Goal: Transaction & Acquisition: Book appointment/travel/reservation

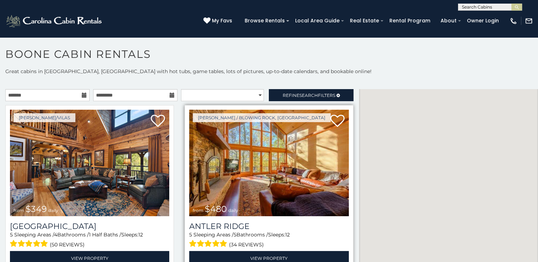
scroll to position [23, 0]
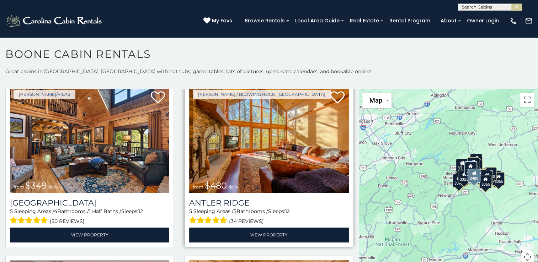
click at [247, 173] on img at bounding box center [268, 139] width 159 height 107
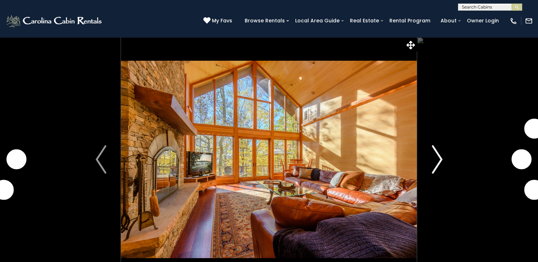
click at [439, 158] on img "Next" at bounding box center [437, 159] width 11 height 28
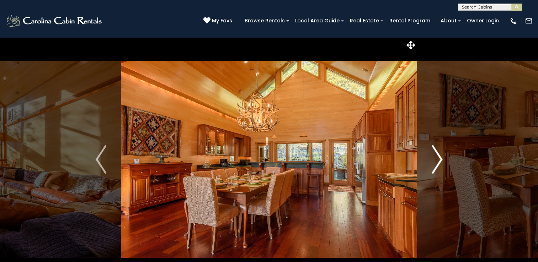
click at [439, 158] on img "Next" at bounding box center [437, 159] width 11 height 28
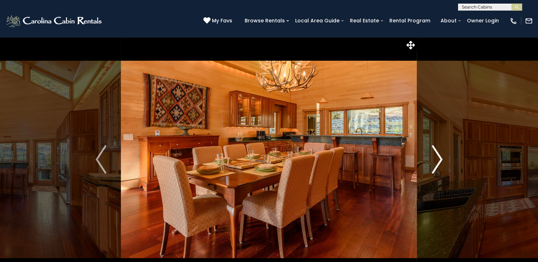
click at [439, 158] on img "Next" at bounding box center [437, 159] width 11 height 28
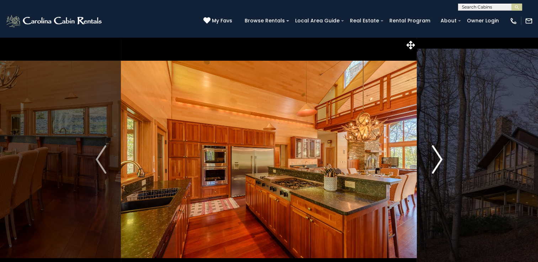
click at [439, 158] on img "Next" at bounding box center [437, 159] width 11 height 28
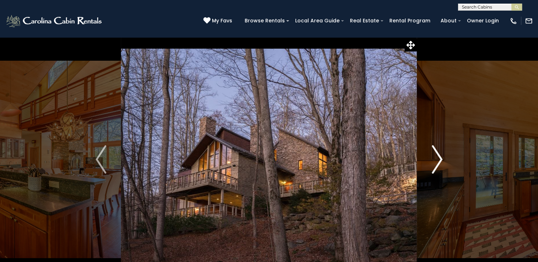
click at [439, 158] on img "Next" at bounding box center [437, 159] width 11 height 28
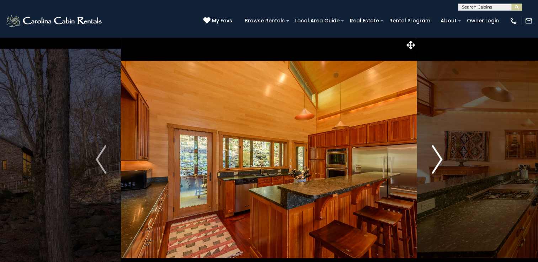
click at [439, 158] on img "Next" at bounding box center [437, 159] width 11 height 28
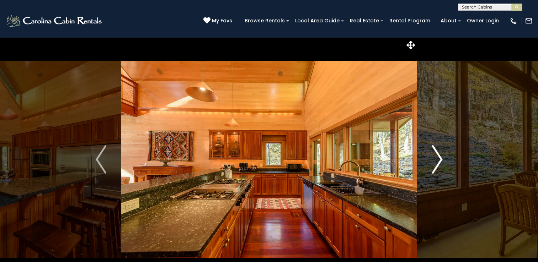
click at [439, 158] on img "Next" at bounding box center [437, 159] width 11 height 28
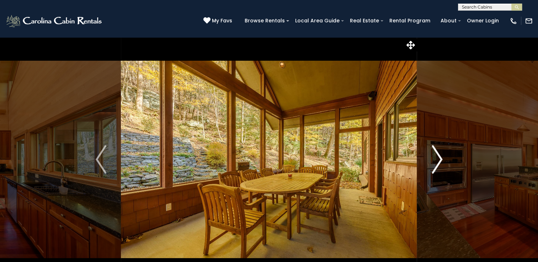
click at [439, 158] on img "Next" at bounding box center [437, 159] width 11 height 28
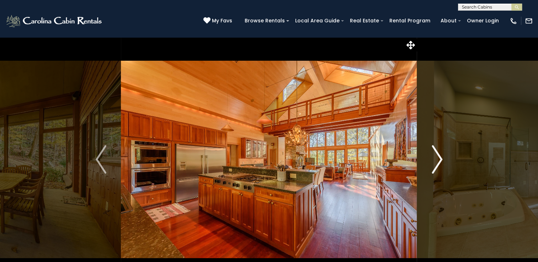
click at [439, 158] on img "Next" at bounding box center [437, 159] width 11 height 28
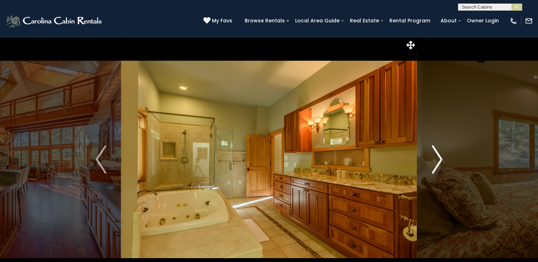
click at [439, 158] on img "Next" at bounding box center [437, 159] width 11 height 28
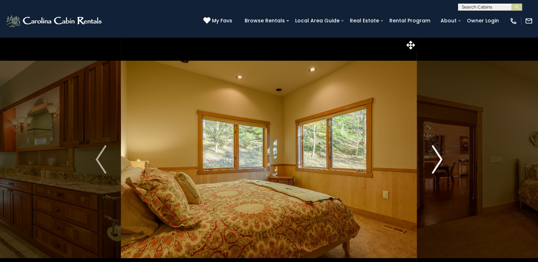
click at [439, 158] on img "Next" at bounding box center [437, 159] width 11 height 28
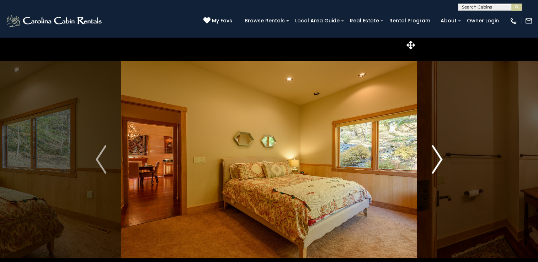
click at [439, 158] on img "Next" at bounding box center [437, 159] width 11 height 28
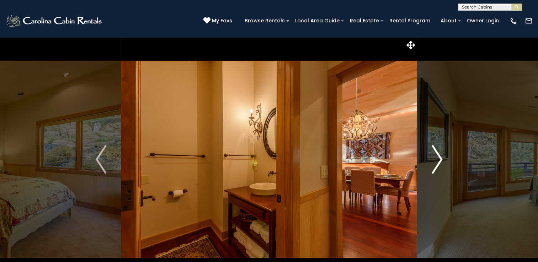
click at [439, 158] on img "Next" at bounding box center [437, 159] width 11 height 28
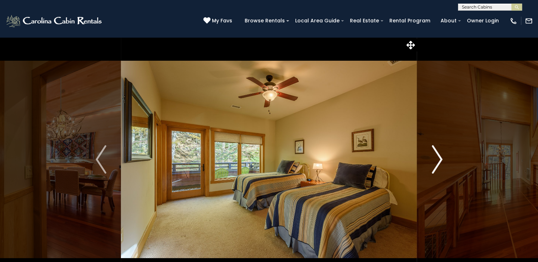
click at [439, 158] on img "Next" at bounding box center [437, 159] width 11 height 28
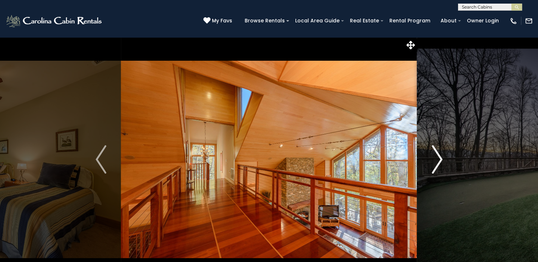
click at [439, 158] on img "Next" at bounding box center [437, 159] width 11 height 28
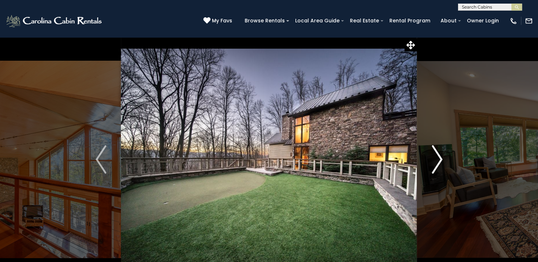
click at [439, 158] on img "Next" at bounding box center [437, 159] width 11 height 28
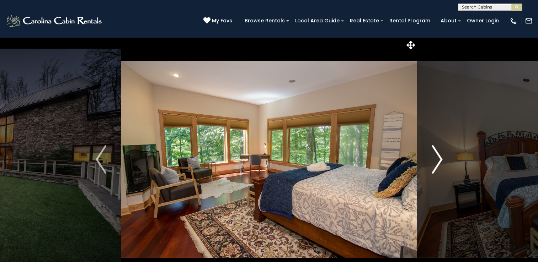
click at [439, 158] on img "Next" at bounding box center [437, 159] width 11 height 28
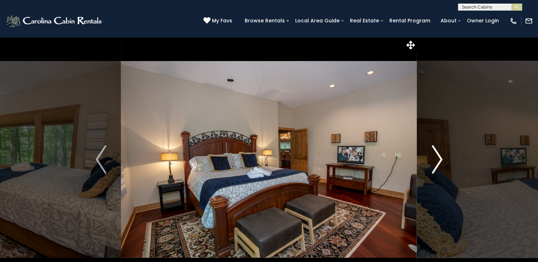
click at [439, 158] on img "Next" at bounding box center [437, 159] width 11 height 28
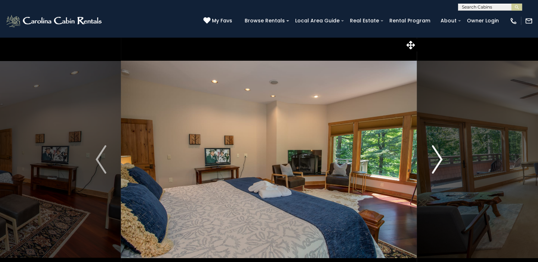
click at [439, 158] on img "Next" at bounding box center [437, 159] width 11 height 28
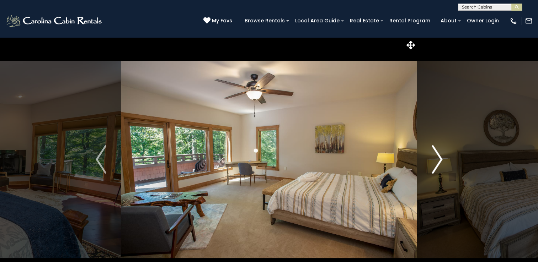
click at [439, 158] on img "Next" at bounding box center [437, 159] width 11 height 28
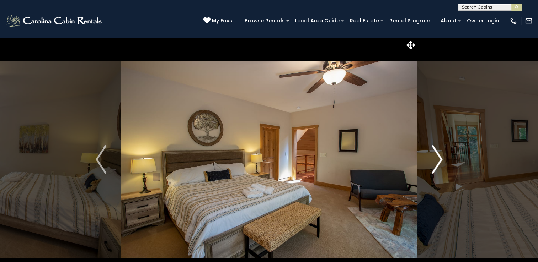
click at [439, 158] on img "Next" at bounding box center [437, 159] width 11 height 28
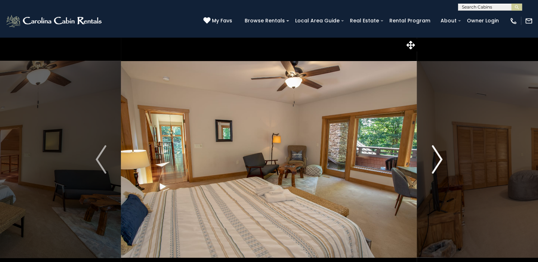
click at [439, 158] on img "Next" at bounding box center [437, 159] width 11 height 28
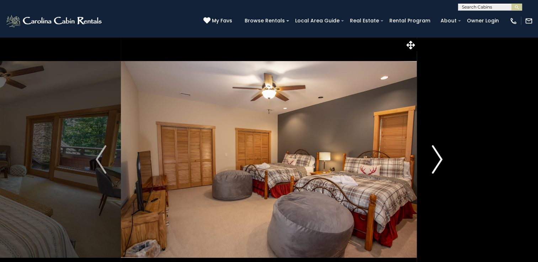
click at [439, 158] on img "Next" at bounding box center [437, 159] width 11 height 28
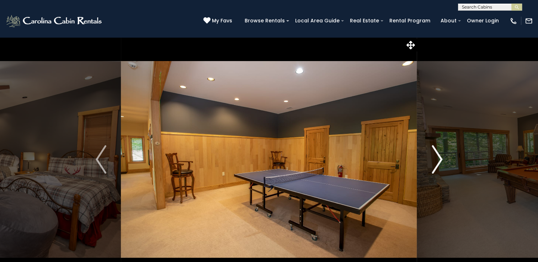
click at [439, 158] on img "Next" at bounding box center [437, 159] width 11 height 28
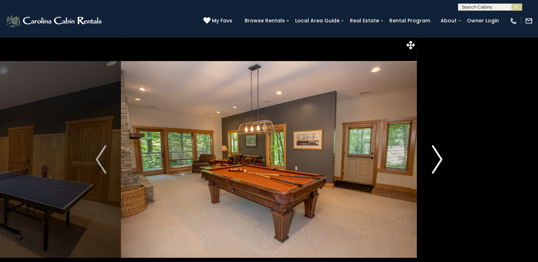
click at [439, 158] on img "Next" at bounding box center [437, 159] width 11 height 28
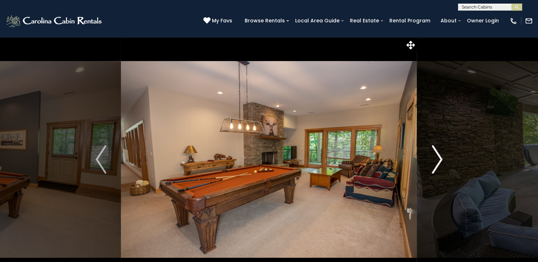
click at [439, 158] on img "Next" at bounding box center [437, 159] width 11 height 28
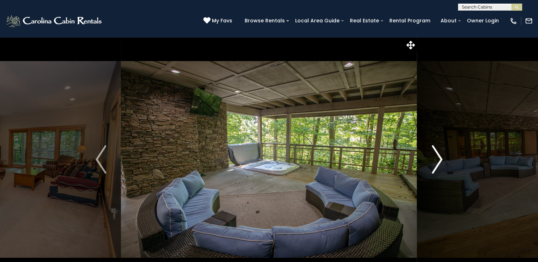
click at [439, 158] on img "Next" at bounding box center [437, 159] width 11 height 28
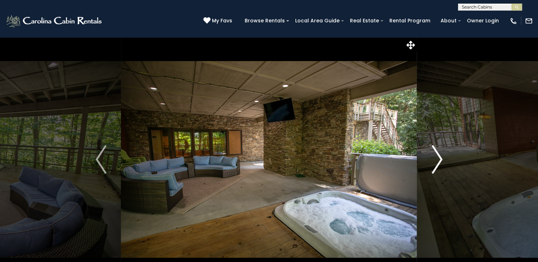
click at [439, 158] on img "Next" at bounding box center [437, 159] width 11 height 28
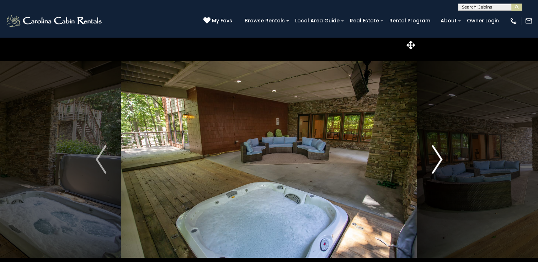
click at [439, 158] on img "Next" at bounding box center [437, 159] width 11 height 28
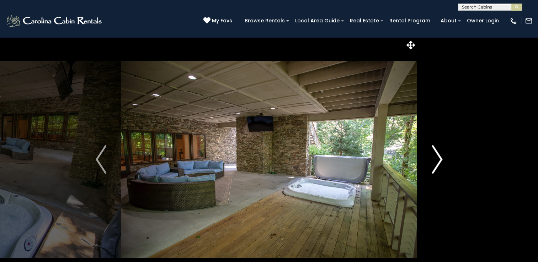
click at [439, 158] on img "Next" at bounding box center [437, 159] width 11 height 28
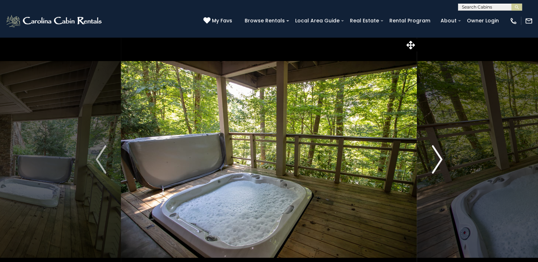
click at [439, 158] on img "Next" at bounding box center [437, 159] width 11 height 28
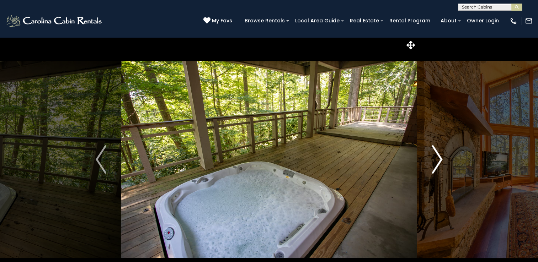
click at [439, 158] on img "Next" at bounding box center [437, 159] width 11 height 28
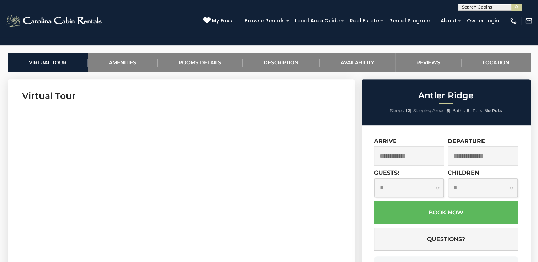
scroll to position [332, 0]
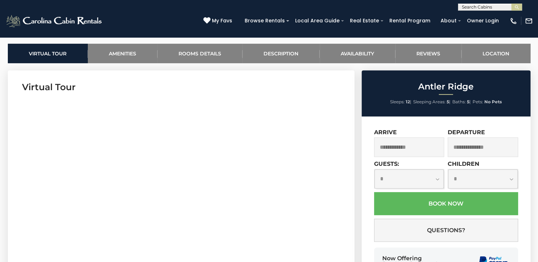
click at [383, 149] on input "text" at bounding box center [409, 148] width 70 height 20
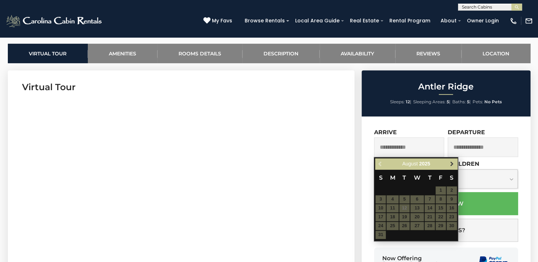
click at [452, 165] on span "Next" at bounding box center [452, 164] width 6 height 6
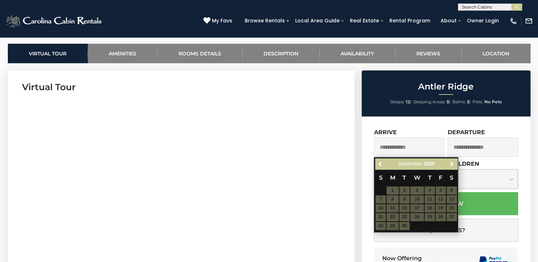
click at [452, 165] on span "Next" at bounding box center [452, 164] width 6 height 6
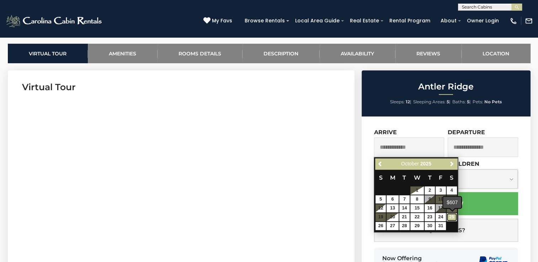
click at [453, 215] on link "25" at bounding box center [452, 217] width 10 height 8
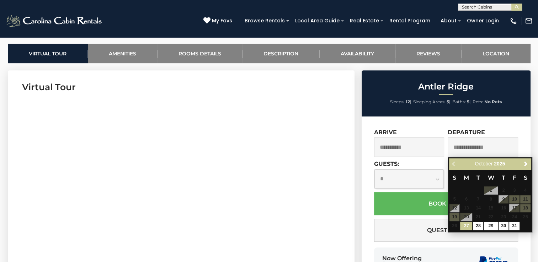
click at [379, 145] on input "**********" at bounding box center [409, 148] width 70 height 20
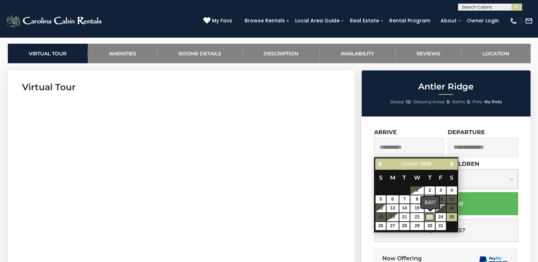
click at [428, 218] on link "23" at bounding box center [429, 217] width 10 height 8
type input "**********"
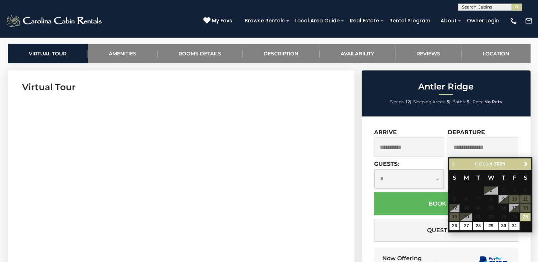
click at [509, 149] on input "text" at bounding box center [483, 148] width 70 height 20
click at [464, 225] on link "27" at bounding box center [466, 226] width 12 height 8
type input "**********"
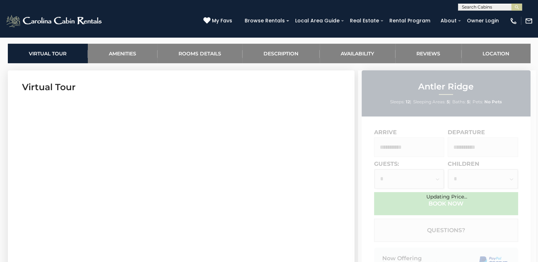
click at [384, 178] on div "Updating Price..." at bounding box center [447, 186] width 178 height 28
click at [384, 169] on div "Updating Price..." at bounding box center [447, 185] width 178 height 231
click at [382, 179] on div "Updating Price..." at bounding box center [447, 186] width 178 height 28
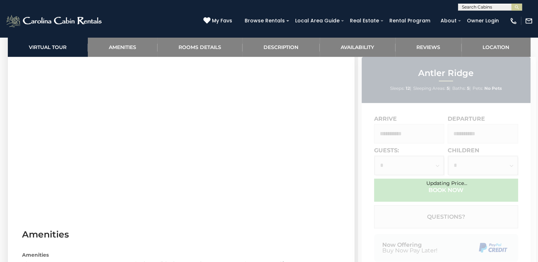
scroll to position [403, 0]
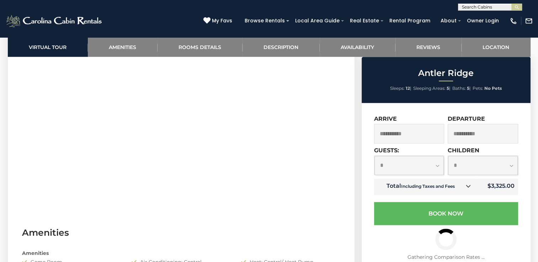
click at [437, 166] on select "**********" at bounding box center [409, 165] width 70 height 19
select select "*"
click at [374, 156] on select "**********" at bounding box center [409, 165] width 70 height 19
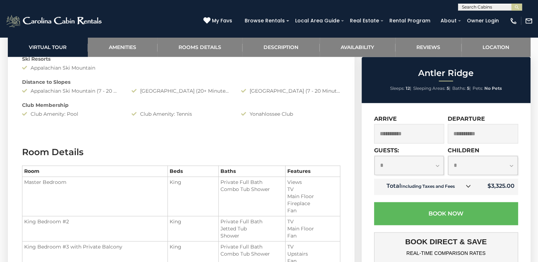
scroll to position [853, 0]
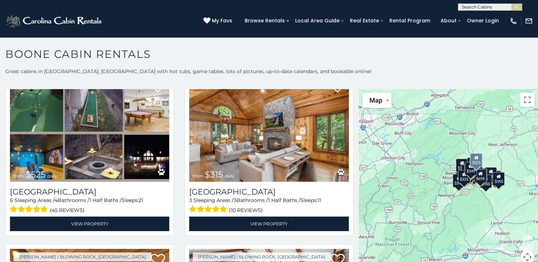
scroll to position [213, 0]
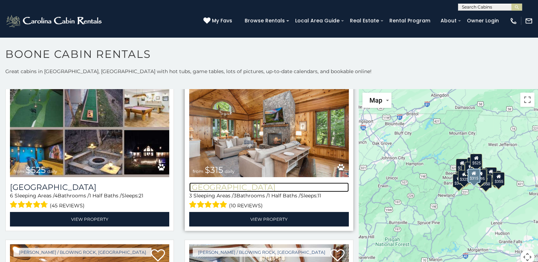
click at [215, 184] on h3 "[GEOGRAPHIC_DATA]" at bounding box center [268, 188] width 159 height 10
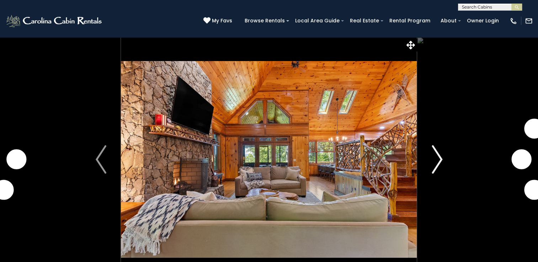
click at [440, 159] on img "Next" at bounding box center [437, 159] width 11 height 28
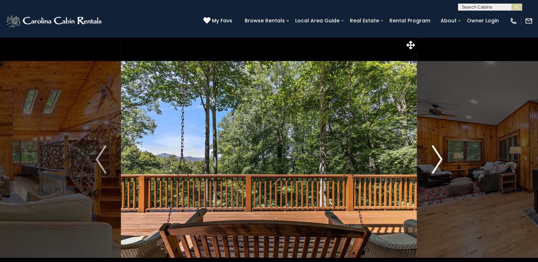
click at [440, 159] on img "Next" at bounding box center [437, 159] width 11 height 28
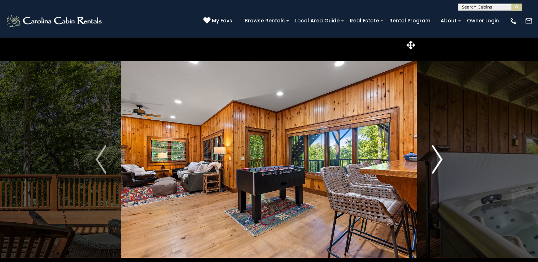
click at [440, 159] on img "Next" at bounding box center [437, 159] width 11 height 28
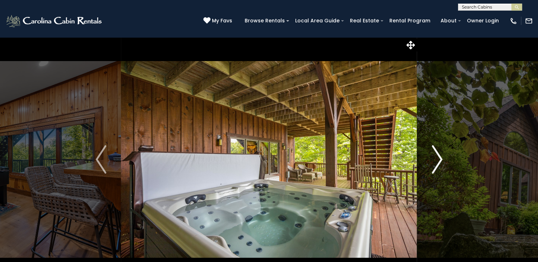
click at [440, 159] on img "Next" at bounding box center [437, 159] width 11 height 28
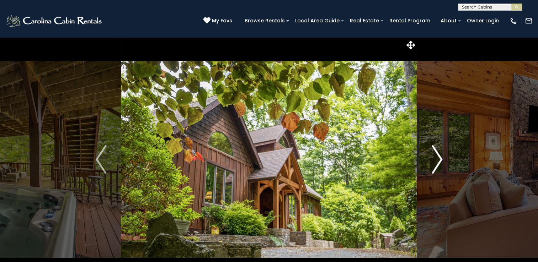
click at [440, 159] on img "Next" at bounding box center [437, 159] width 11 height 28
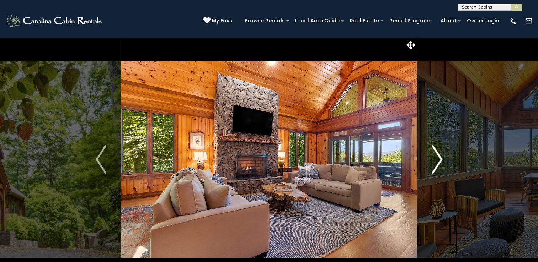
click at [440, 159] on img "Next" at bounding box center [437, 159] width 11 height 28
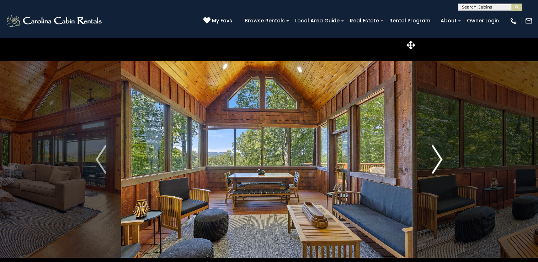
click at [440, 159] on img "Next" at bounding box center [437, 159] width 11 height 28
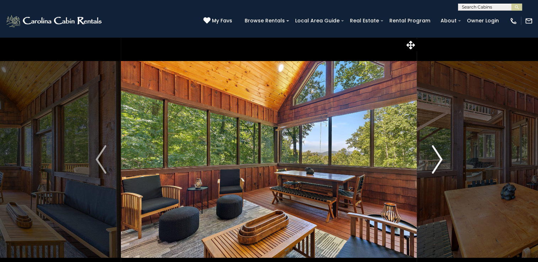
click at [440, 159] on img "Next" at bounding box center [437, 159] width 11 height 28
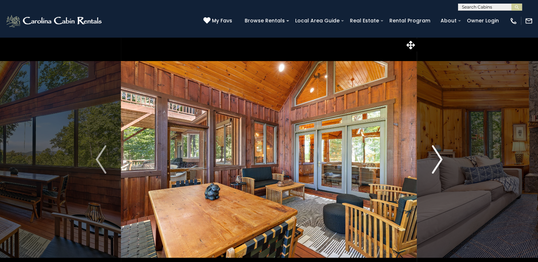
click at [440, 159] on img "Next" at bounding box center [437, 159] width 11 height 28
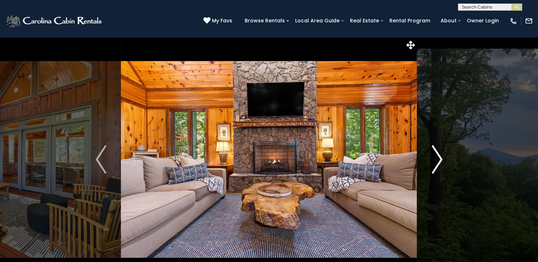
click at [440, 159] on img "Next" at bounding box center [437, 159] width 11 height 28
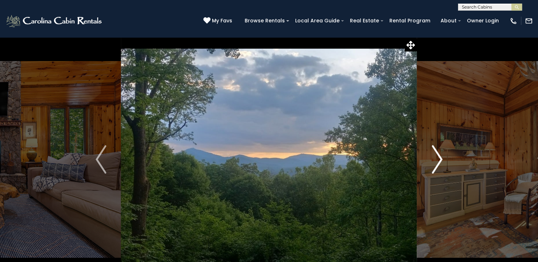
click at [440, 159] on img "Next" at bounding box center [437, 159] width 11 height 28
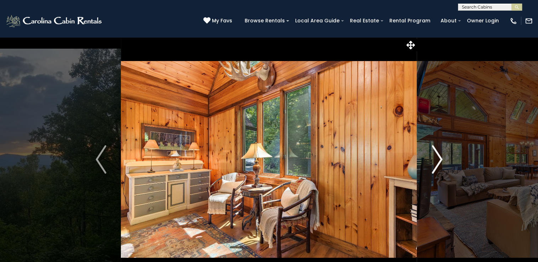
click at [440, 159] on img "Next" at bounding box center [437, 159] width 11 height 28
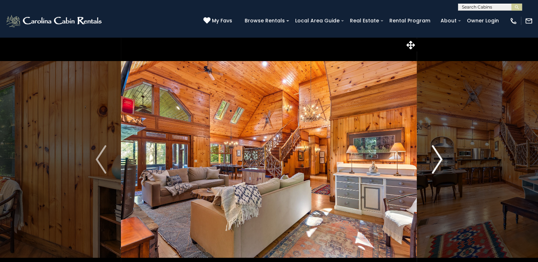
click at [440, 159] on img "Next" at bounding box center [437, 159] width 11 height 28
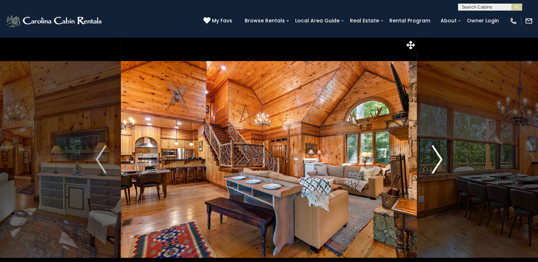
click at [440, 159] on img "Next" at bounding box center [437, 159] width 11 height 28
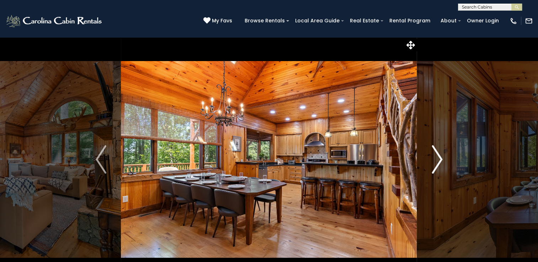
click at [440, 159] on img "Next" at bounding box center [437, 159] width 11 height 28
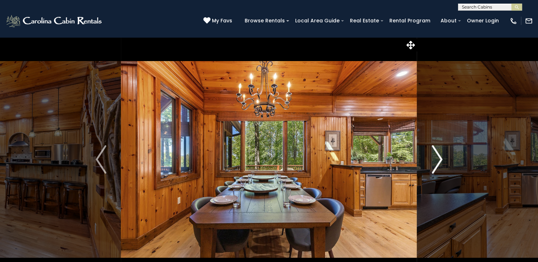
click at [440, 159] on img "Next" at bounding box center [437, 159] width 11 height 28
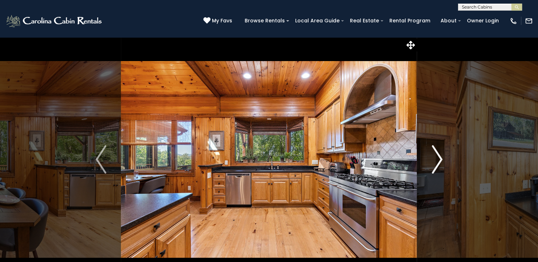
click at [440, 159] on img "Next" at bounding box center [437, 159] width 11 height 28
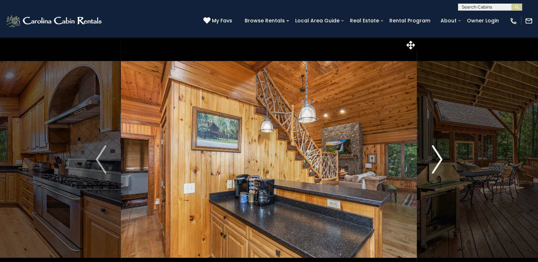
click at [440, 159] on img "Next" at bounding box center [437, 159] width 11 height 28
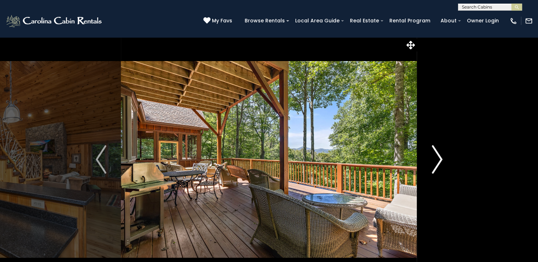
click at [440, 159] on img "Next" at bounding box center [437, 159] width 11 height 28
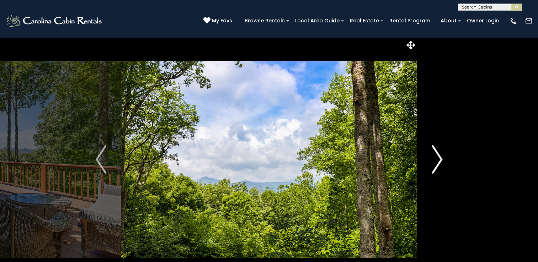
click at [440, 159] on img "Next" at bounding box center [437, 159] width 11 height 28
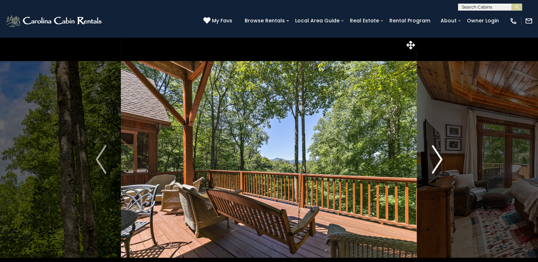
click at [440, 159] on img "Next" at bounding box center [437, 159] width 11 height 28
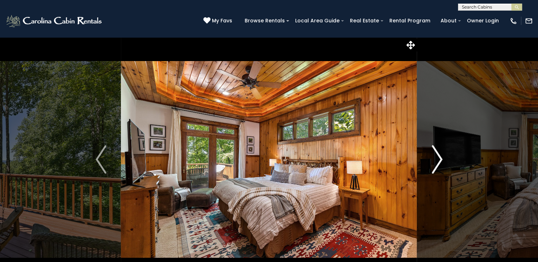
click at [440, 159] on img "Next" at bounding box center [437, 159] width 11 height 28
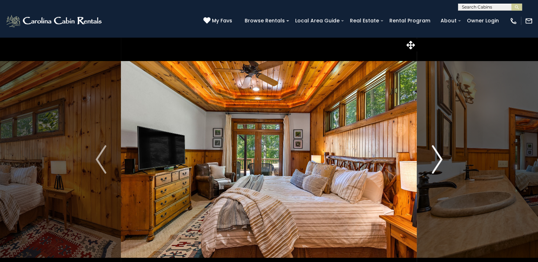
click at [440, 159] on img "Next" at bounding box center [437, 159] width 11 height 28
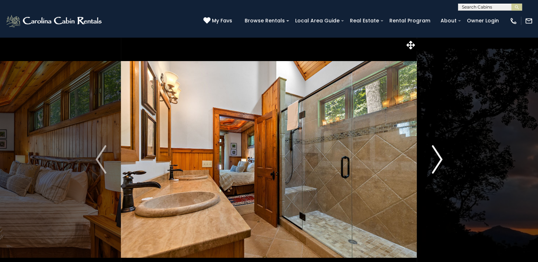
click at [440, 159] on img "Next" at bounding box center [437, 159] width 11 height 28
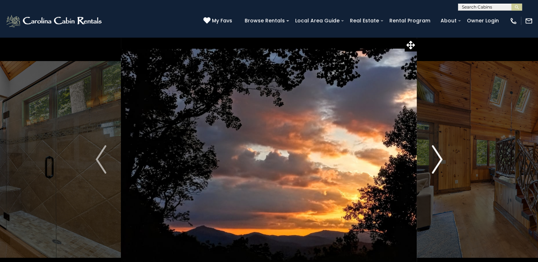
click at [440, 159] on img "Next" at bounding box center [437, 159] width 11 height 28
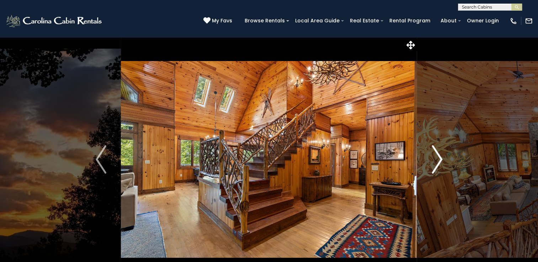
click at [440, 159] on img "Next" at bounding box center [437, 159] width 11 height 28
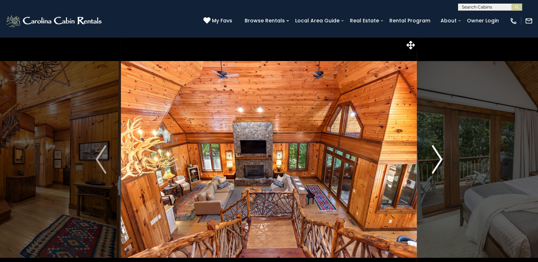
click at [440, 159] on img "Next" at bounding box center [437, 159] width 11 height 28
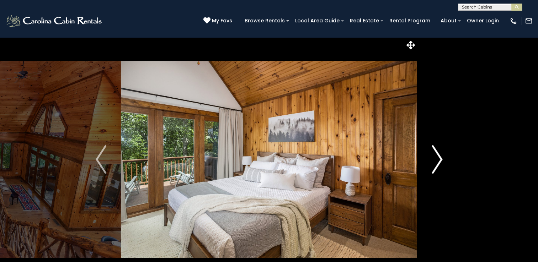
click at [440, 159] on img "Next" at bounding box center [437, 159] width 11 height 28
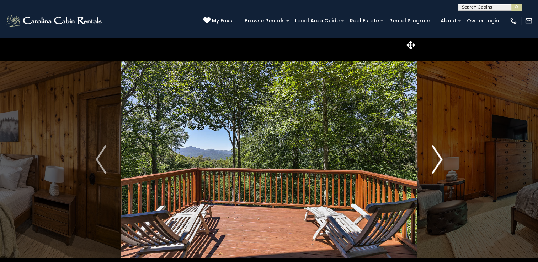
click at [440, 159] on img "Next" at bounding box center [437, 159] width 11 height 28
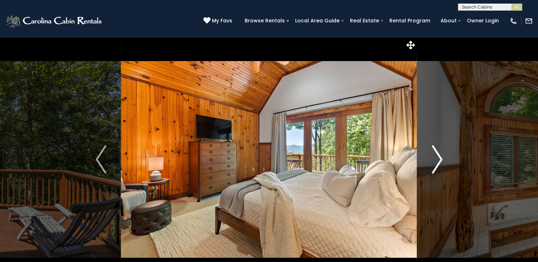
click at [440, 159] on img "Next" at bounding box center [437, 159] width 11 height 28
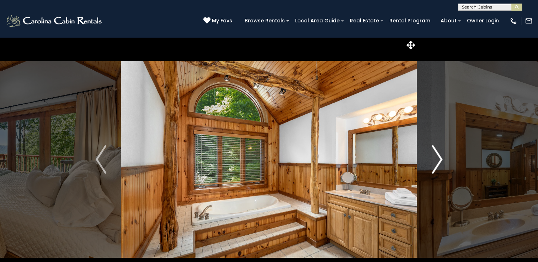
click at [440, 159] on img "Next" at bounding box center [437, 159] width 11 height 28
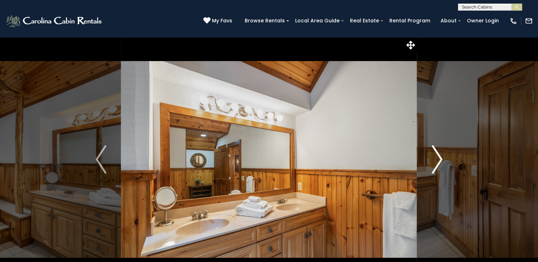
click at [440, 159] on img "Next" at bounding box center [437, 159] width 11 height 28
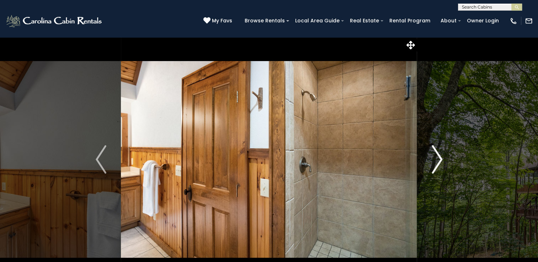
click at [440, 159] on img "Next" at bounding box center [437, 159] width 11 height 28
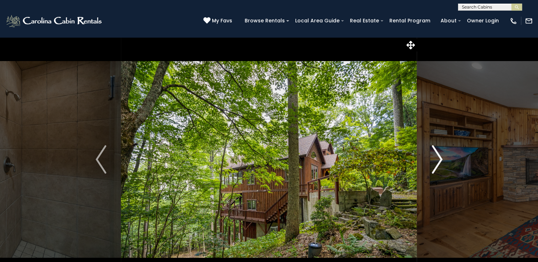
click at [440, 159] on img "Next" at bounding box center [437, 159] width 11 height 28
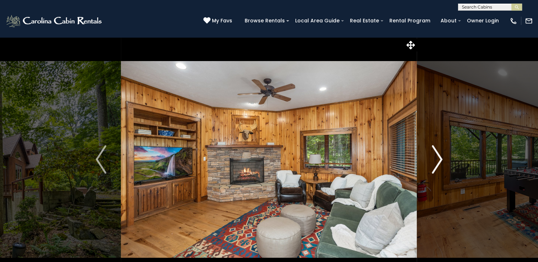
click at [440, 159] on img "Next" at bounding box center [437, 159] width 11 height 28
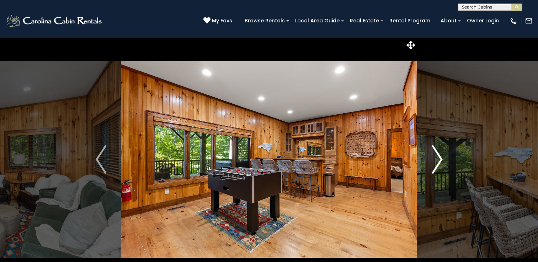
click at [440, 159] on img "Next" at bounding box center [437, 159] width 11 height 28
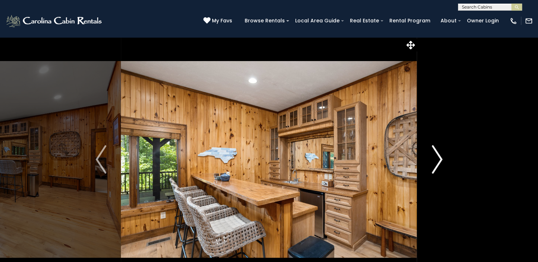
click at [440, 159] on img "Next" at bounding box center [437, 159] width 11 height 28
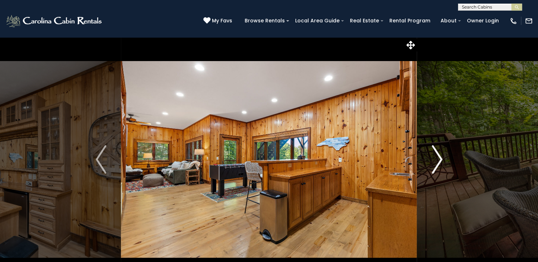
click at [440, 159] on img "Next" at bounding box center [437, 159] width 11 height 28
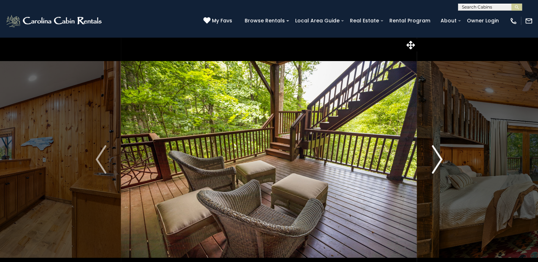
click at [440, 159] on img "Next" at bounding box center [437, 159] width 11 height 28
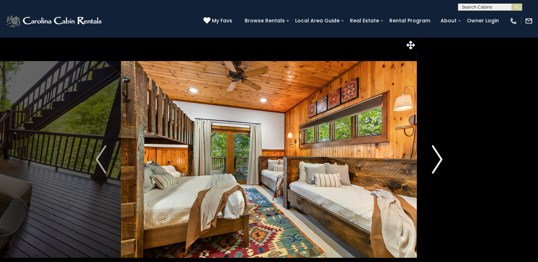
click at [440, 159] on img "Next" at bounding box center [437, 159] width 11 height 28
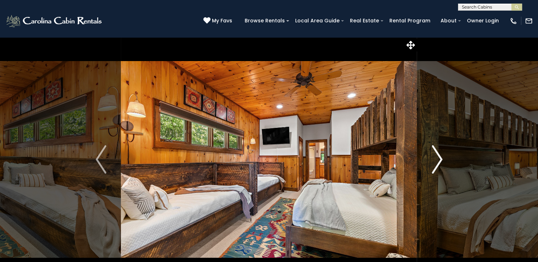
click at [440, 159] on img "Next" at bounding box center [437, 159] width 11 height 28
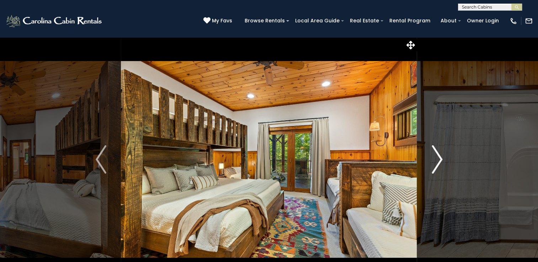
click at [440, 159] on img "Next" at bounding box center [437, 159] width 11 height 28
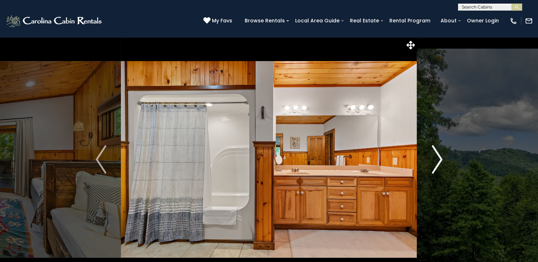
click at [440, 159] on img "Next" at bounding box center [437, 159] width 11 height 28
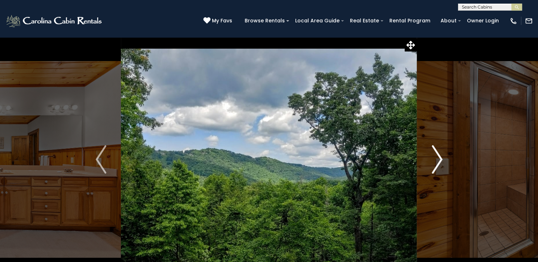
click at [440, 159] on img "Next" at bounding box center [437, 159] width 11 height 28
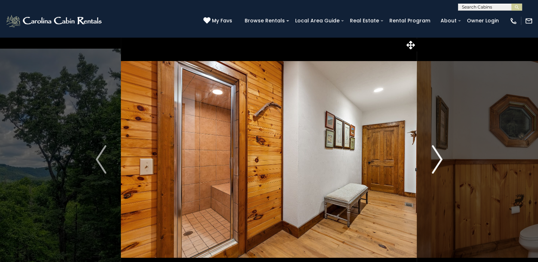
click at [439, 155] on img "Next" at bounding box center [437, 159] width 11 height 28
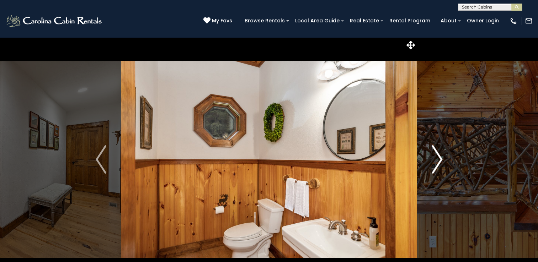
click at [439, 155] on img "Next" at bounding box center [437, 159] width 11 height 28
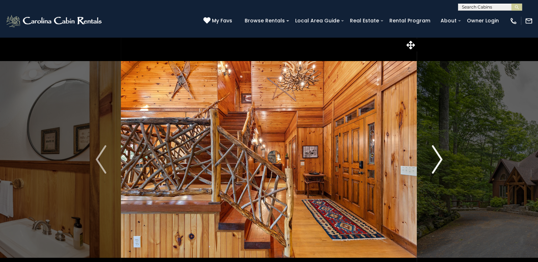
click at [439, 155] on img "Next" at bounding box center [437, 159] width 11 height 28
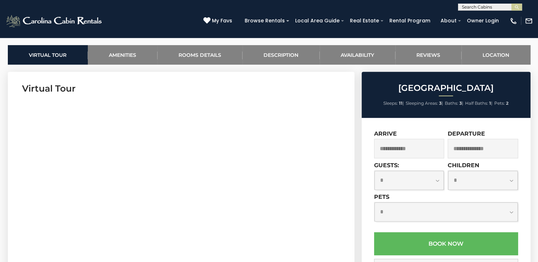
scroll to position [356, 0]
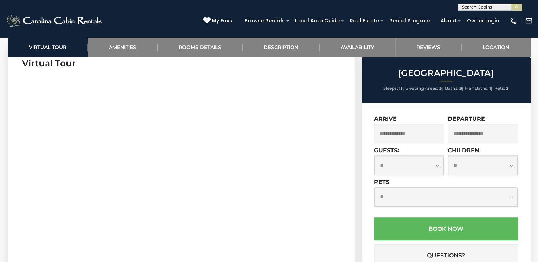
click at [393, 132] on input "text" at bounding box center [409, 134] width 70 height 20
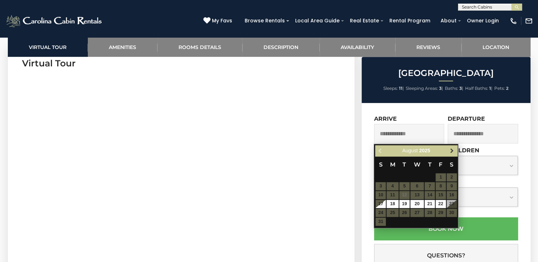
click at [454, 151] on span "Next" at bounding box center [452, 151] width 6 height 6
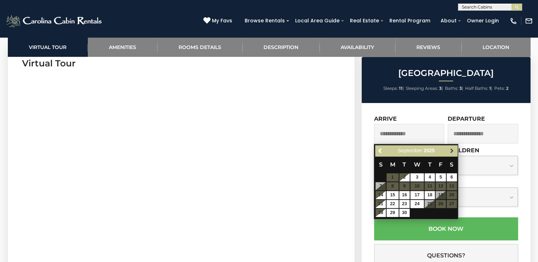
click at [454, 151] on span "Next" at bounding box center [452, 151] width 6 height 6
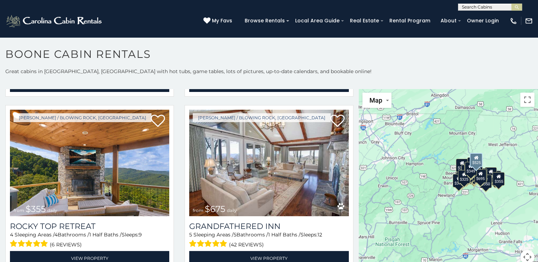
scroll to position [379, 0]
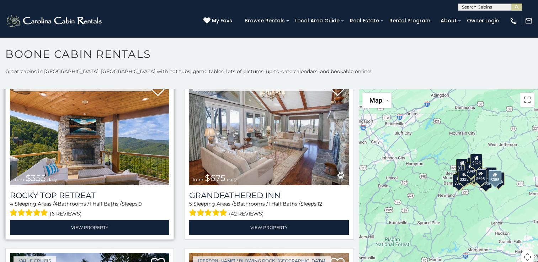
click at [100, 167] on img at bounding box center [89, 132] width 159 height 107
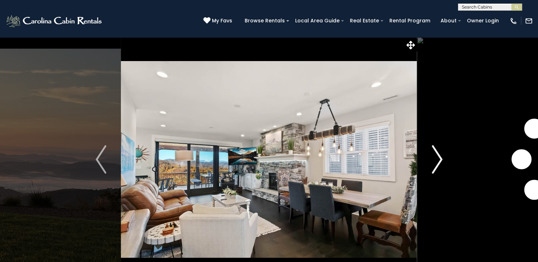
click at [438, 156] on img "Next" at bounding box center [437, 159] width 11 height 28
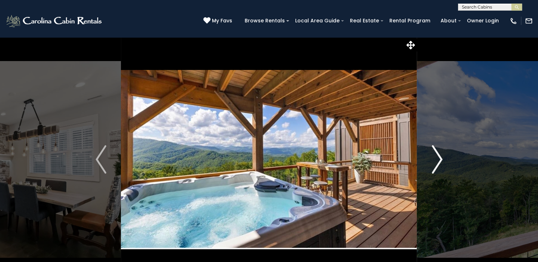
click at [438, 156] on img "Next" at bounding box center [437, 159] width 11 height 28
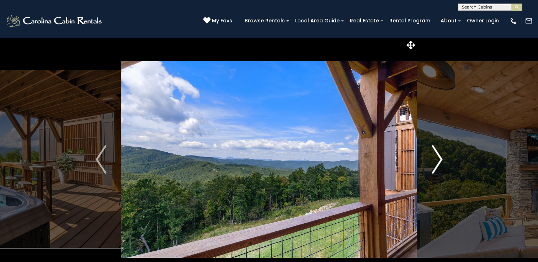
click at [438, 156] on img "Next" at bounding box center [437, 159] width 11 height 28
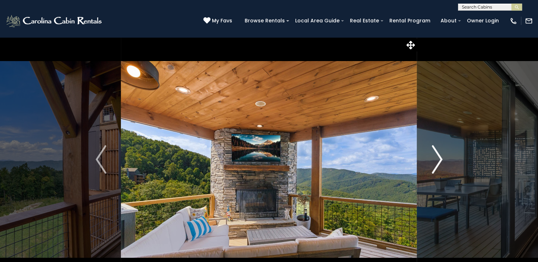
click at [438, 156] on img "Next" at bounding box center [437, 159] width 11 height 28
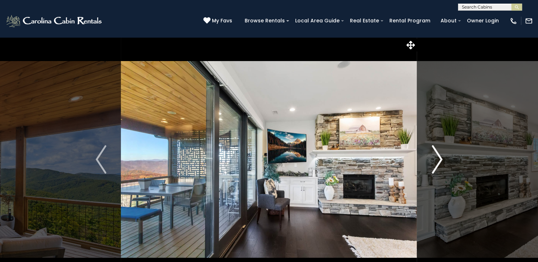
click at [438, 156] on img "Next" at bounding box center [437, 159] width 11 height 28
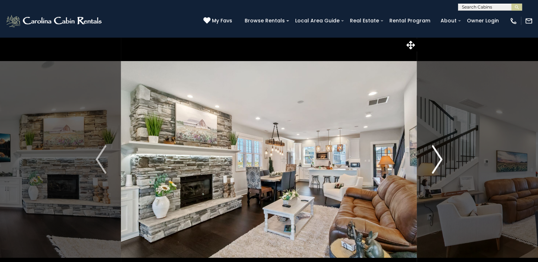
click at [438, 156] on img "Next" at bounding box center [437, 159] width 11 height 28
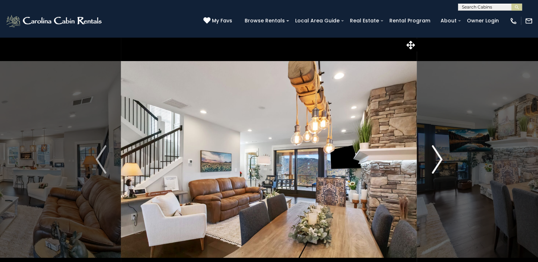
click at [438, 156] on img "Next" at bounding box center [437, 159] width 11 height 28
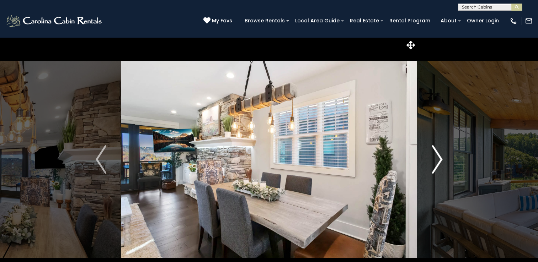
click at [438, 156] on img "Next" at bounding box center [437, 159] width 11 height 28
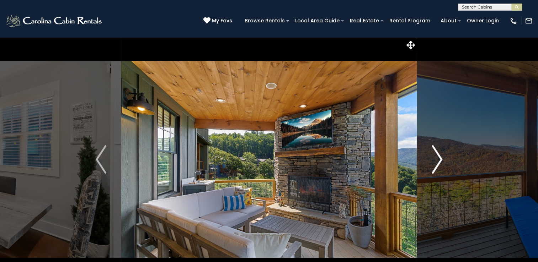
click at [438, 156] on img "Next" at bounding box center [437, 159] width 11 height 28
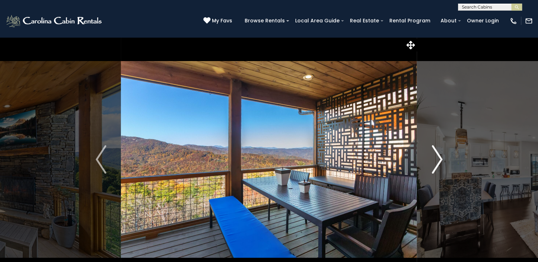
click at [438, 156] on img "Next" at bounding box center [437, 159] width 11 height 28
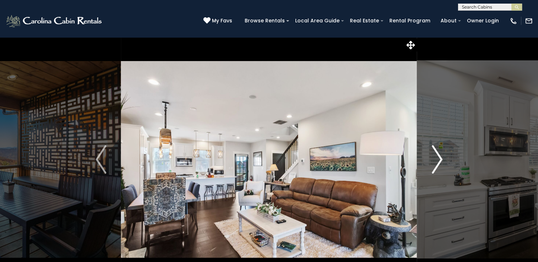
click at [438, 156] on img "Next" at bounding box center [437, 159] width 11 height 28
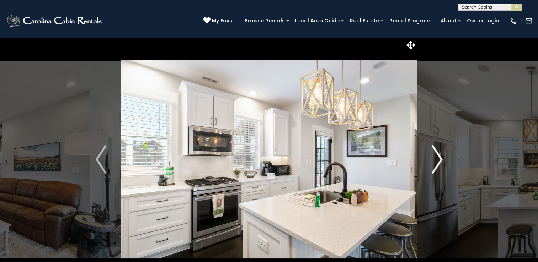
click at [438, 156] on img "Next" at bounding box center [437, 159] width 11 height 28
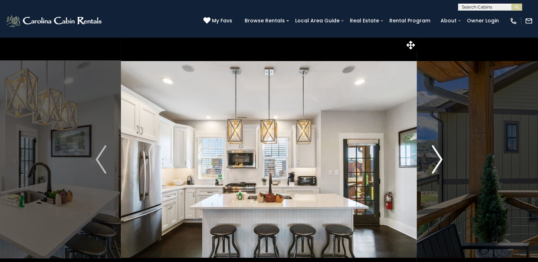
click at [438, 156] on img "Next" at bounding box center [437, 159] width 11 height 28
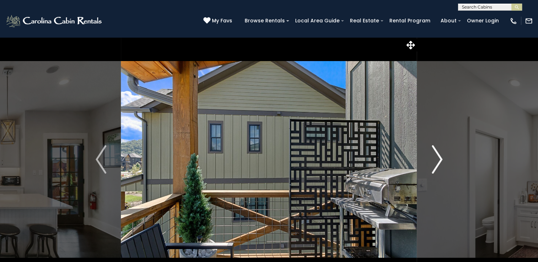
click at [438, 156] on img "Next" at bounding box center [437, 159] width 11 height 28
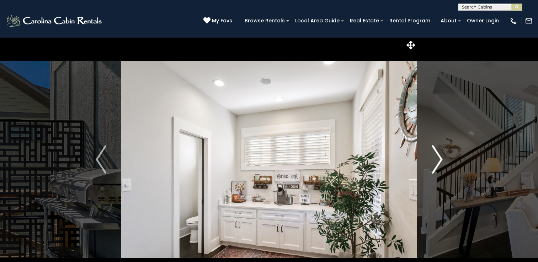
click at [438, 156] on img "Next" at bounding box center [437, 159] width 11 height 28
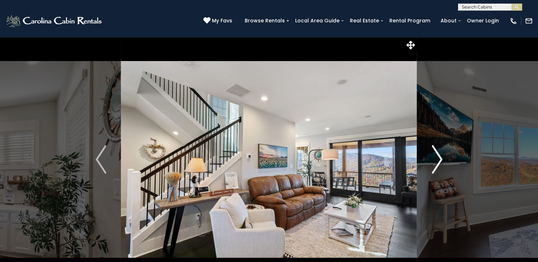
click at [438, 156] on img "Next" at bounding box center [437, 159] width 11 height 28
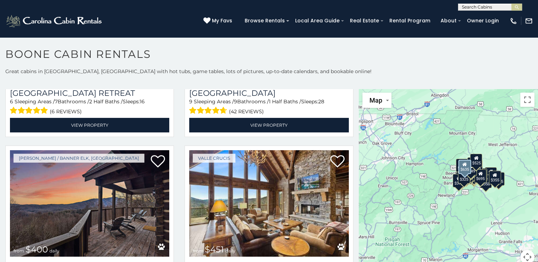
scroll to position [663, 0]
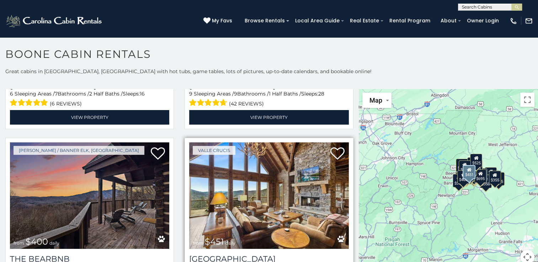
click at [225, 183] on img at bounding box center [268, 196] width 159 height 107
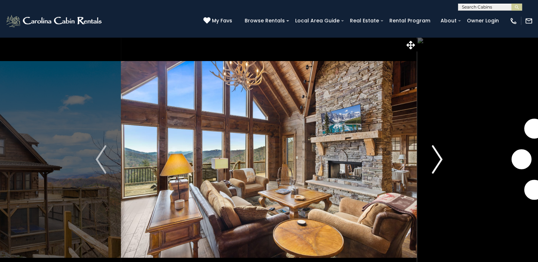
click at [438, 156] on img "Next" at bounding box center [437, 159] width 11 height 28
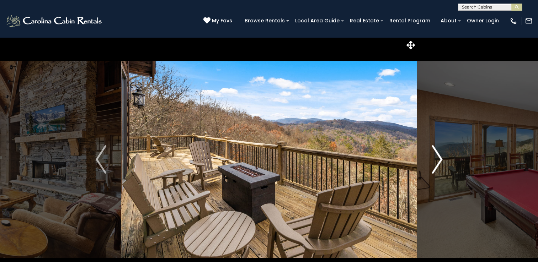
click at [438, 156] on img "Next" at bounding box center [437, 159] width 11 height 28
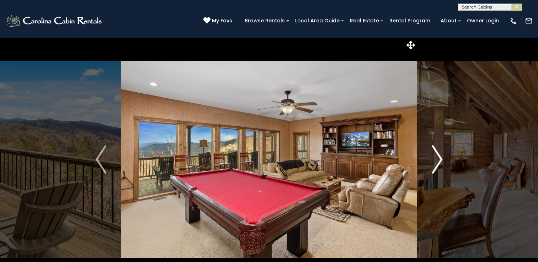
click at [438, 156] on img "Next" at bounding box center [437, 159] width 11 height 28
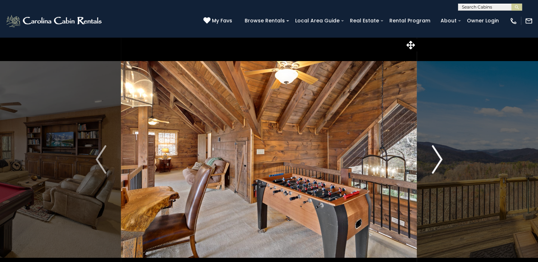
click at [438, 156] on img "Next" at bounding box center [437, 159] width 11 height 28
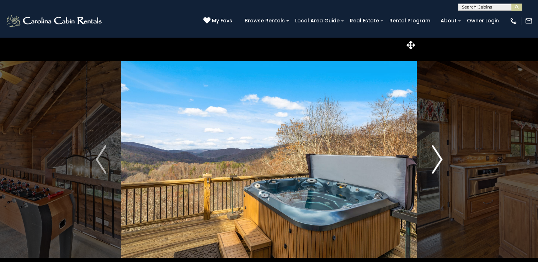
click at [438, 156] on img "Next" at bounding box center [437, 159] width 11 height 28
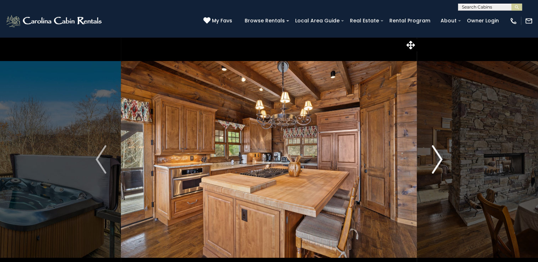
click at [438, 156] on img "Next" at bounding box center [437, 159] width 11 height 28
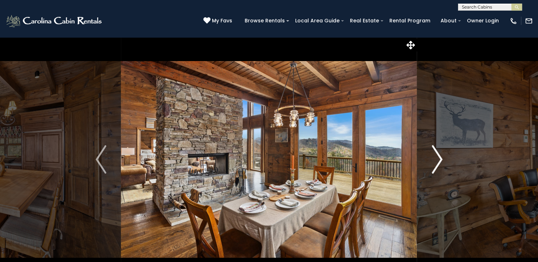
click at [438, 156] on img "Next" at bounding box center [437, 159] width 11 height 28
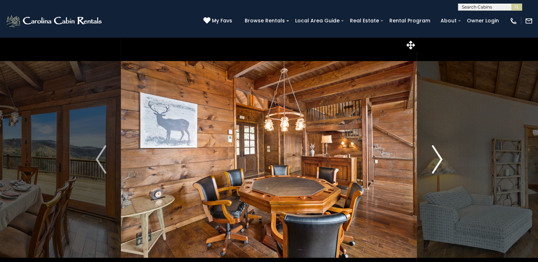
click at [438, 156] on img "Next" at bounding box center [437, 159] width 11 height 28
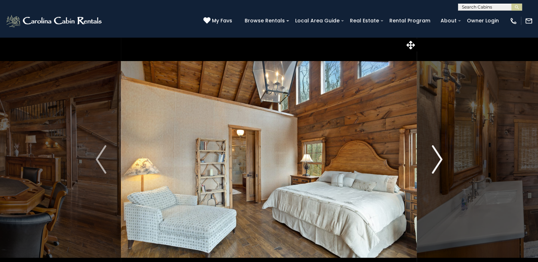
click at [438, 156] on img "Next" at bounding box center [437, 159] width 11 height 28
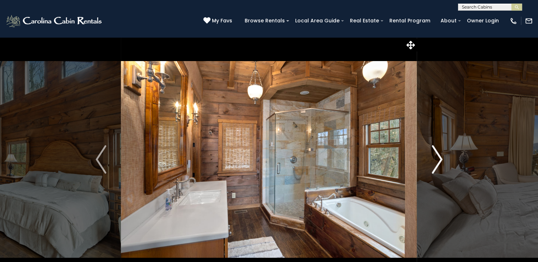
click at [438, 156] on img "Next" at bounding box center [437, 159] width 11 height 28
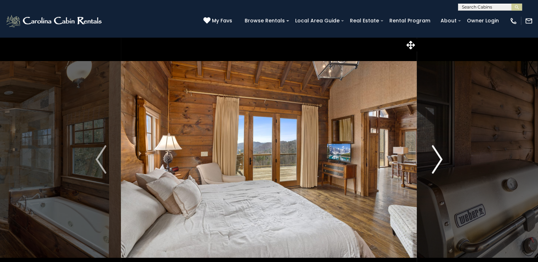
click at [438, 156] on img "Next" at bounding box center [437, 159] width 11 height 28
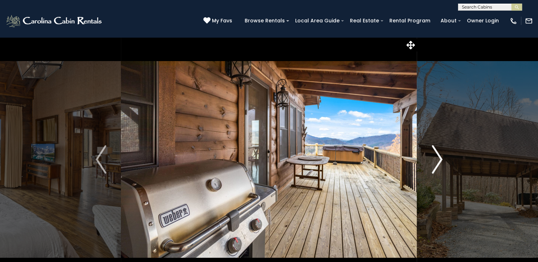
click at [438, 156] on img "Next" at bounding box center [437, 159] width 11 height 28
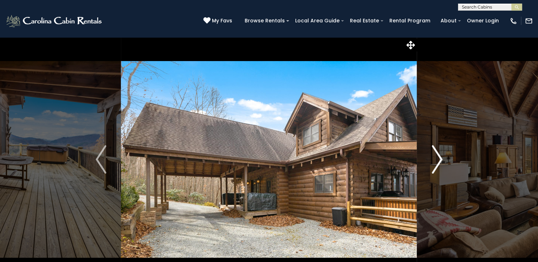
click at [438, 156] on img "Next" at bounding box center [437, 159] width 11 height 28
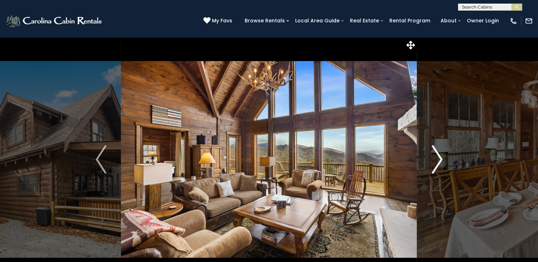
click at [438, 156] on img "Next" at bounding box center [437, 159] width 11 height 28
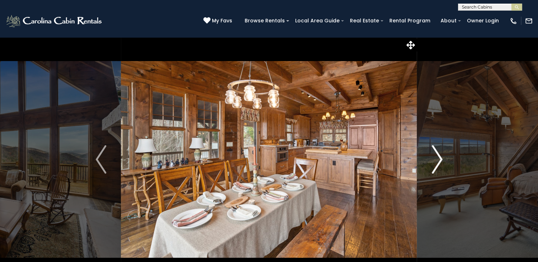
click at [438, 156] on img "Next" at bounding box center [437, 159] width 11 height 28
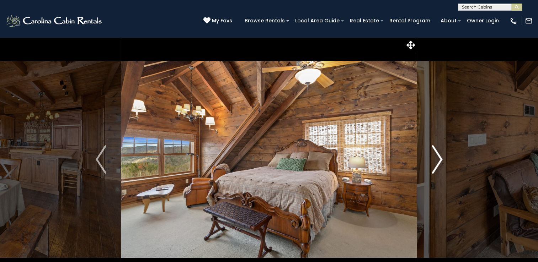
click at [438, 156] on img "Next" at bounding box center [437, 159] width 11 height 28
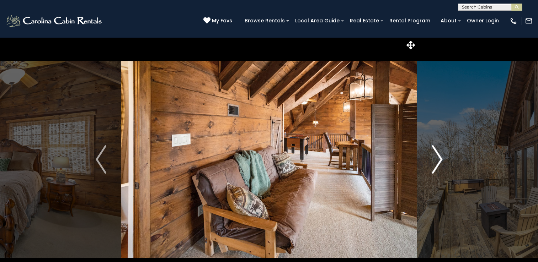
click at [438, 156] on img "Next" at bounding box center [437, 159] width 11 height 28
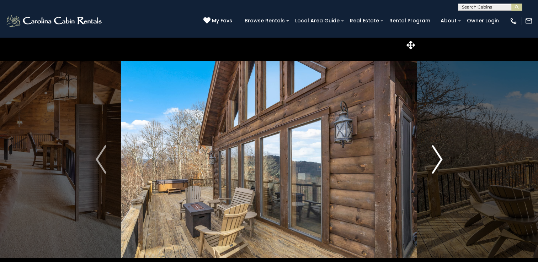
click at [438, 156] on img "Next" at bounding box center [437, 159] width 11 height 28
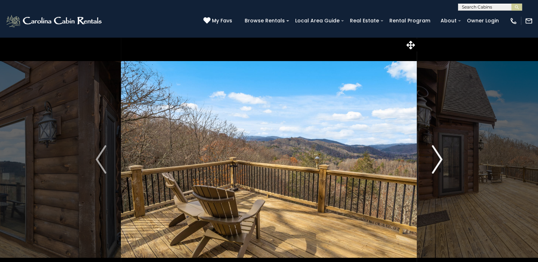
click at [438, 156] on img "Next" at bounding box center [437, 159] width 11 height 28
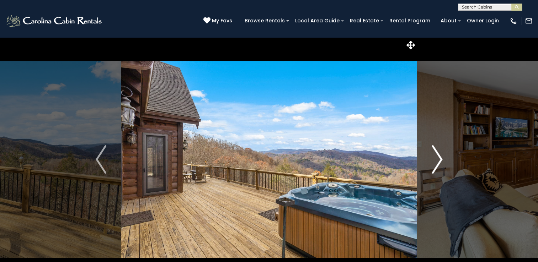
click at [438, 156] on img "Next" at bounding box center [437, 159] width 11 height 28
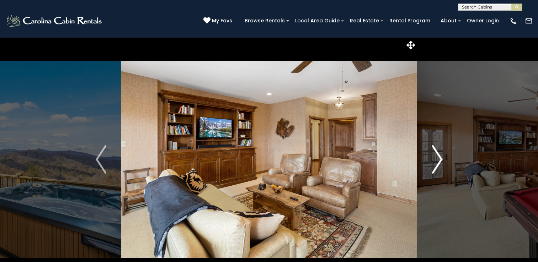
click at [438, 156] on img "Next" at bounding box center [437, 159] width 11 height 28
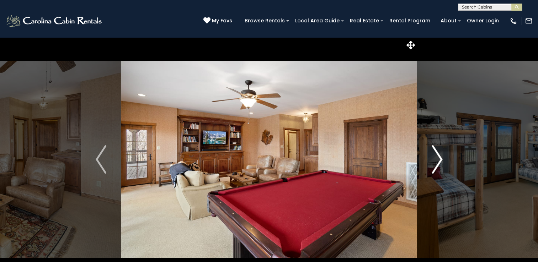
click at [438, 156] on img "Next" at bounding box center [437, 159] width 11 height 28
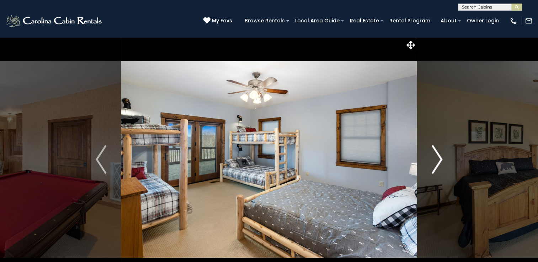
click at [438, 156] on img "Next" at bounding box center [437, 159] width 11 height 28
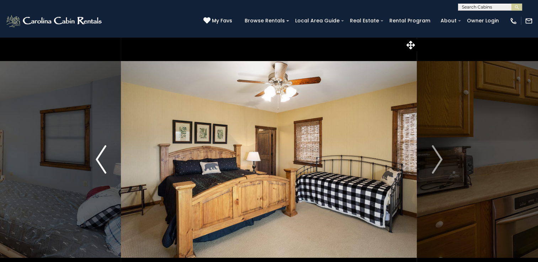
click at [97, 157] on img "Previous" at bounding box center [101, 159] width 11 height 28
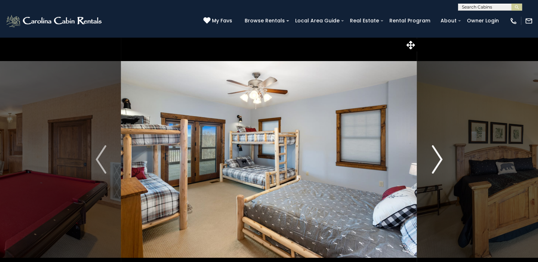
click at [439, 156] on img "Next" at bounding box center [437, 159] width 11 height 28
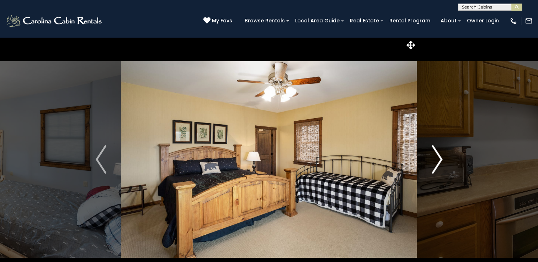
click at [439, 156] on img "Next" at bounding box center [437, 159] width 11 height 28
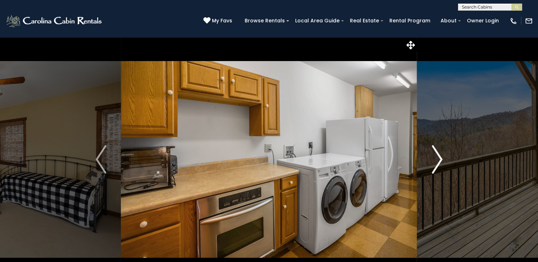
click at [439, 156] on img "Next" at bounding box center [437, 159] width 11 height 28
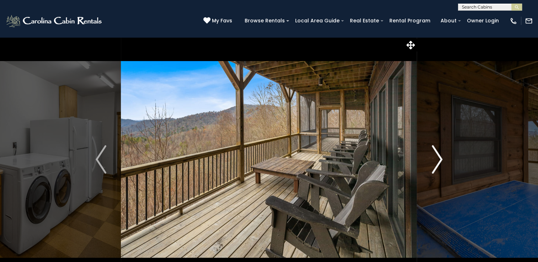
click at [439, 156] on img "Next" at bounding box center [437, 159] width 11 height 28
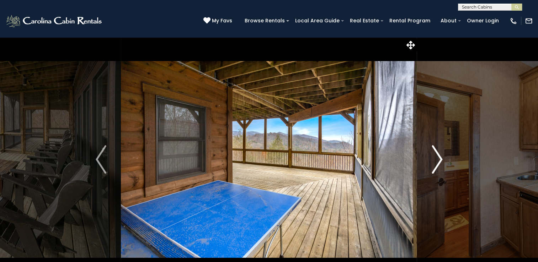
click at [439, 156] on img "Next" at bounding box center [437, 159] width 11 height 28
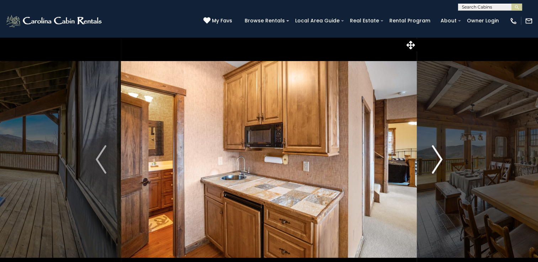
click at [439, 156] on img "Next" at bounding box center [437, 159] width 11 height 28
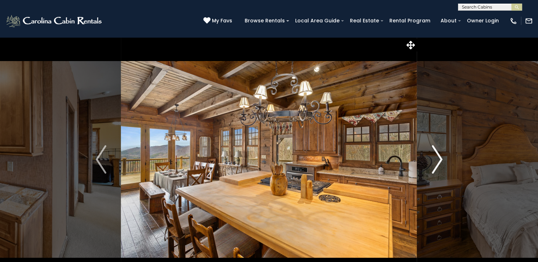
click at [439, 156] on img "Next" at bounding box center [437, 159] width 11 height 28
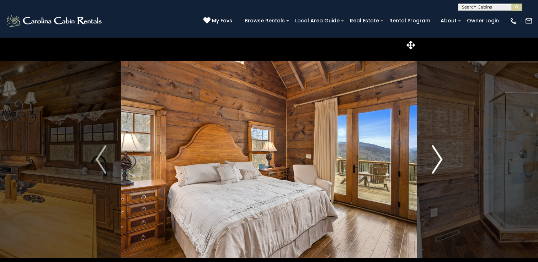
click at [439, 156] on img "Next" at bounding box center [437, 159] width 11 height 28
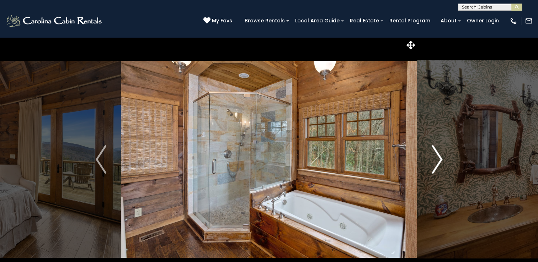
click at [439, 156] on img "Next" at bounding box center [437, 159] width 11 height 28
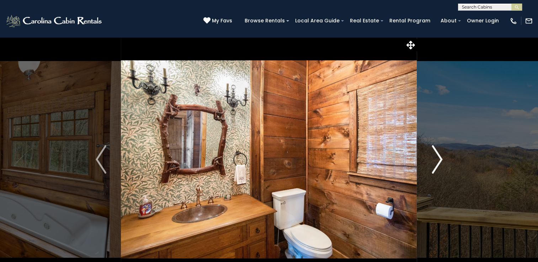
click at [439, 156] on img "Next" at bounding box center [437, 159] width 11 height 28
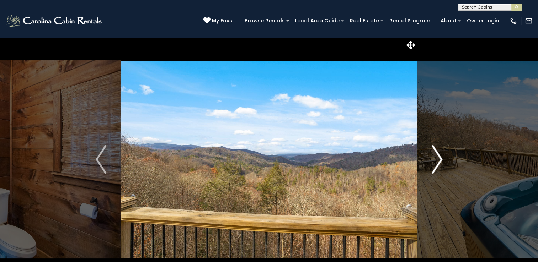
click at [439, 156] on img "Next" at bounding box center [437, 159] width 11 height 28
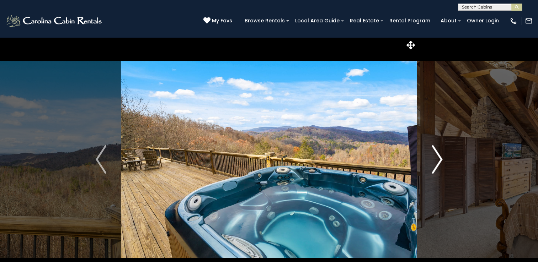
click at [439, 156] on img "Next" at bounding box center [437, 159] width 11 height 28
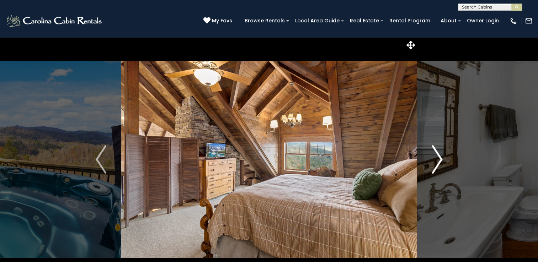
click at [439, 156] on img "Next" at bounding box center [437, 159] width 11 height 28
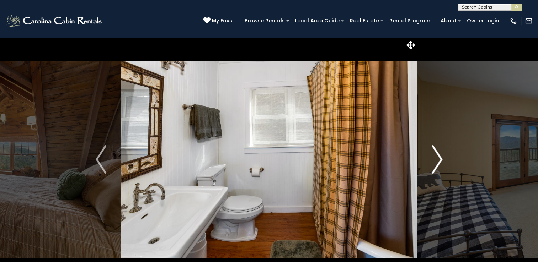
click at [439, 156] on img "Next" at bounding box center [437, 159] width 11 height 28
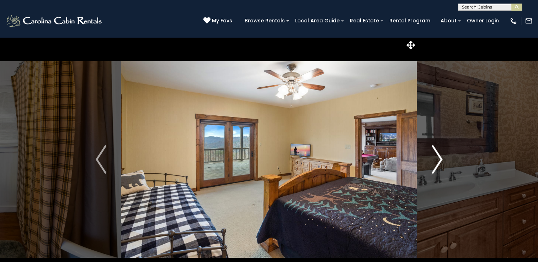
click at [439, 156] on img "Next" at bounding box center [437, 159] width 11 height 28
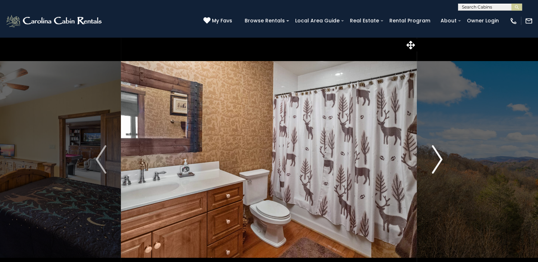
click at [439, 156] on img "Next" at bounding box center [437, 159] width 11 height 28
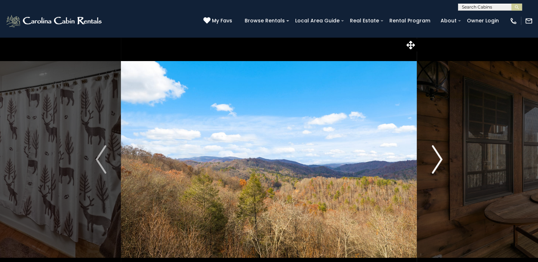
click at [435, 155] on img "Next" at bounding box center [437, 159] width 11 height 28
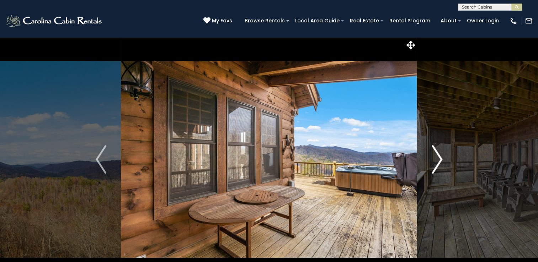
click at [435, 155] on img "Next" at bounding box center [437, 159] width 11 height 28
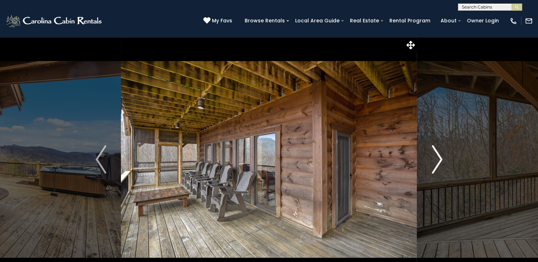
click at [435, 155] on img "Next" at bounding box center [437, 159] width 11 height 28
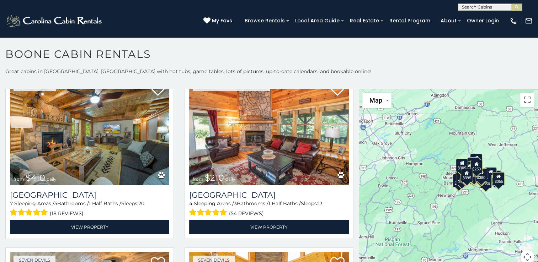
scroll to position [2299, 0]
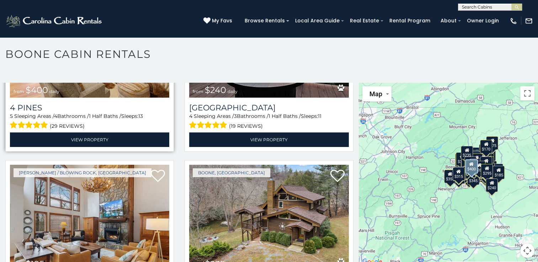
scroll to position [5346, 0]
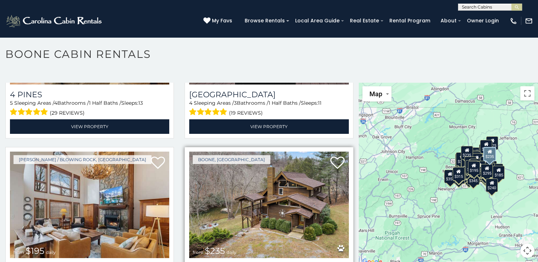
click at [227, 174] on img at bounding box center [268, 205] width 159 height 107
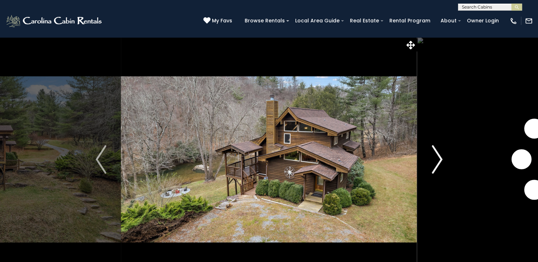
click at [439, 157] on img "Next" at bounding box center [437, 159] width 11 height 28
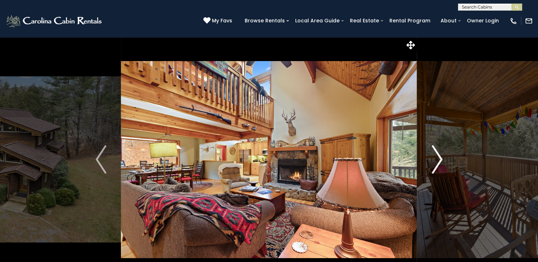
click at [439, 157] on img "Next" at bounding box center [437, 159] width 11 height 28
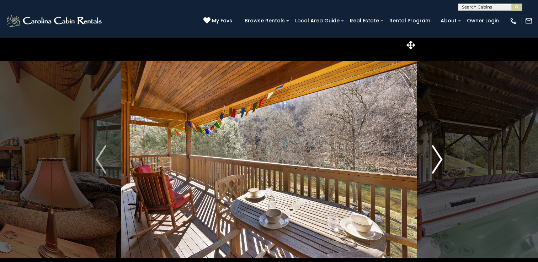
click at [439, 157] on img "Next" at bounding box center [437, 159] width 11 height 28
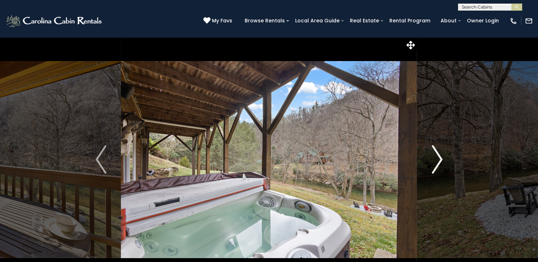
click at [439, 157] on img "Next" at bounding box center [437, 159] width 11 height 28
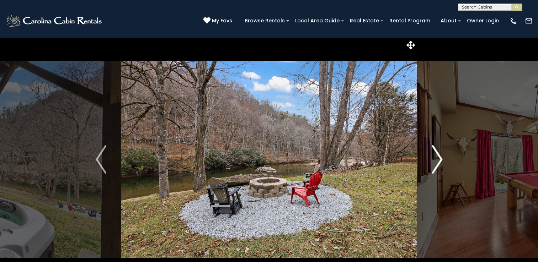
click at [439, 157] on img "Next" at bounding box center [437, 159] width 11 height 28
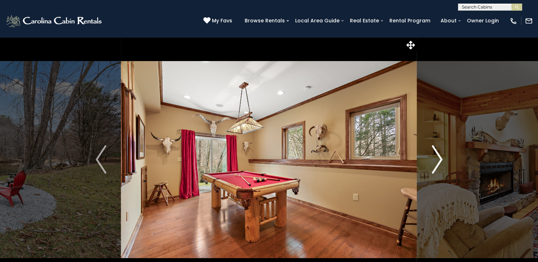
click at [439, 157] on img "Next" at bounding box center [437, 159] width 11 height 28
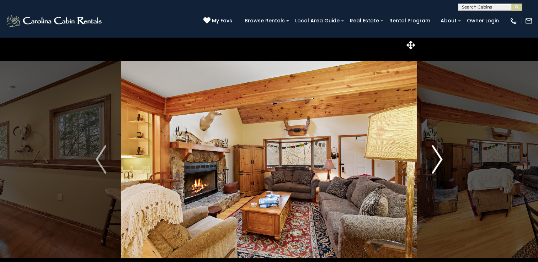
click at [439, 157] on img "Next" at bounding box center [437, 159] width 11 height 28
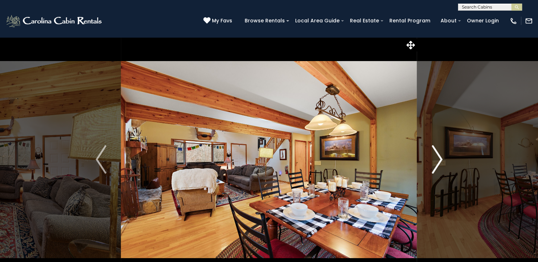
click at [439, 157] on img "Next" at bounding box center [437, 159] width 11 height 28
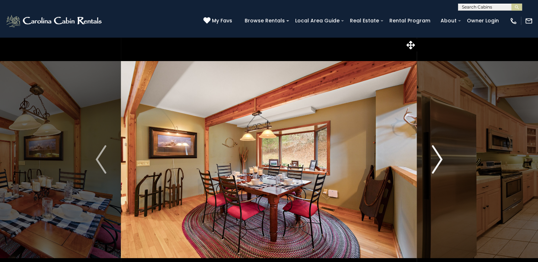
click at [439, 157] on img "Next" at bounding box center [437, 159] width 11 height 28
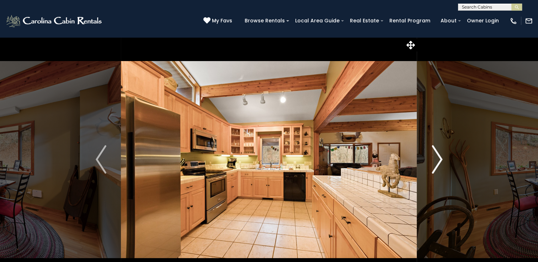
click at [439, 157] on img "Next" at bounding box center [437, 159] width 11 height 28
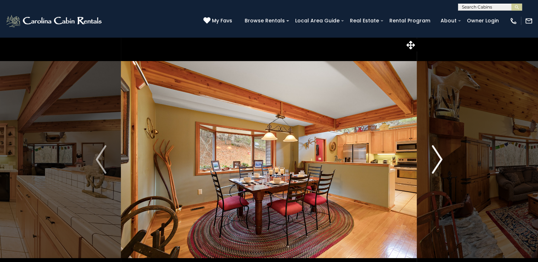
click at [439, 157] on img "Next" at bounding box center [437, 159] width 11 height 28
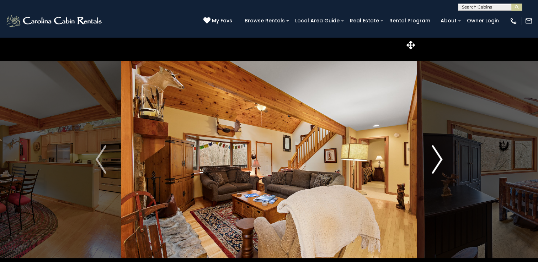
click at [439, 157] on img "Next" at bounding box center [437, 159] width 11 height 28
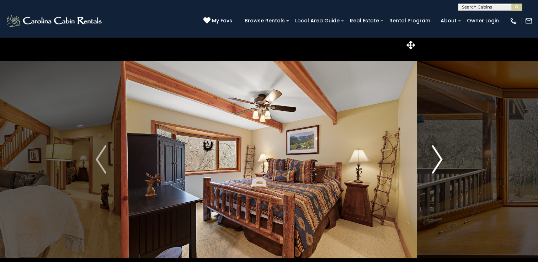
click at [439, 157] on img "Next" at bounding box center [437, 159] width 11 height 28
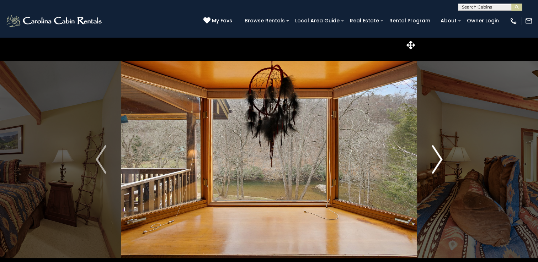
click at [439, 157] on img "Next" at bounding box center [437, 159] width 11 height 28
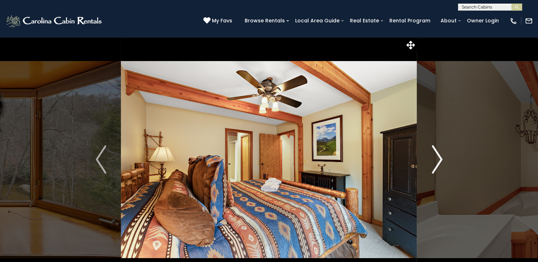
click at [439, 157] on img "Next" at bounding box center [437, 159] width 11 height 28
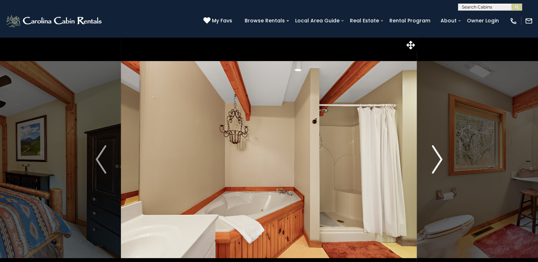
click at [439, 157] on img "Next" at bounding box center [437, 159] width 11 height 28
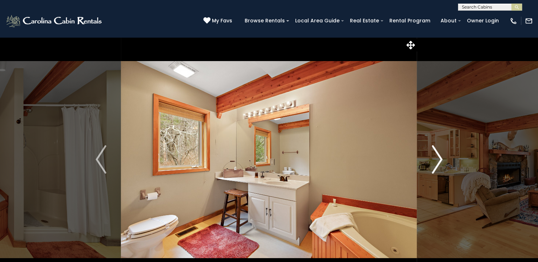
click at [439, 157] on img "Next" at bounding box center [437, 159] width 11 height 28
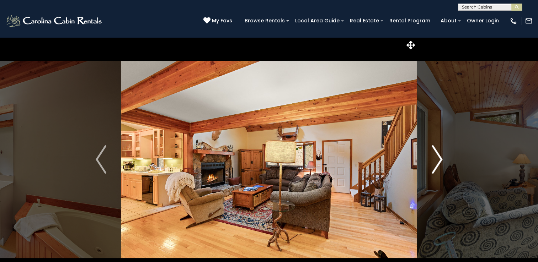
click at [439, 157] on img "Next" at bounding box center [437, 159] width 11 height 28
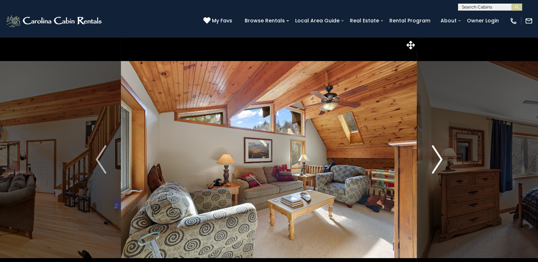
click at [434, 156] on img "Next" at bounding box center [437, 159] width 11 height 28
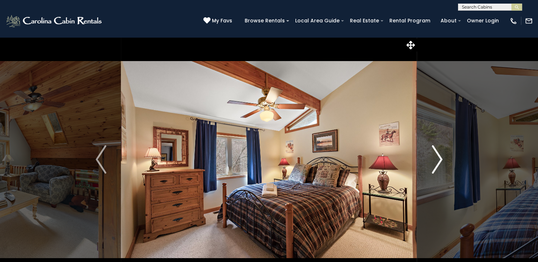
click at [434, 156] on img "Next" at bounding box center [437, 159] width 11 height 28
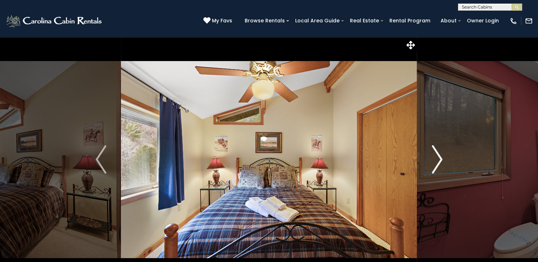
click at [434, 155] on img "Next" at bounding box center [437, 159] width 11 height 28
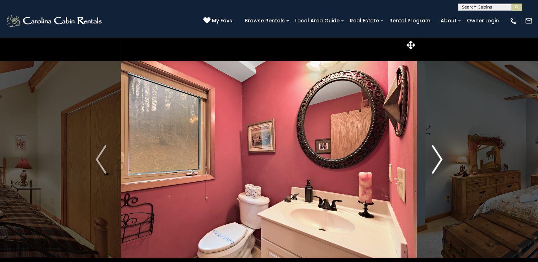
click at [434, 155] on img "Next" at bounding box center [437, 159] width 11 height 28
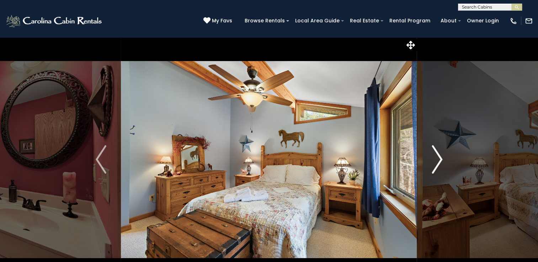
click at [432, 154] on img "Next" at bounding box center [437, 159] width 11 height 28
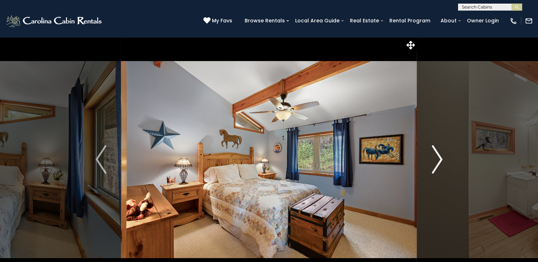
click at [432, 154] on img "Next" at bounding box center [437, 159] width 11 height 28
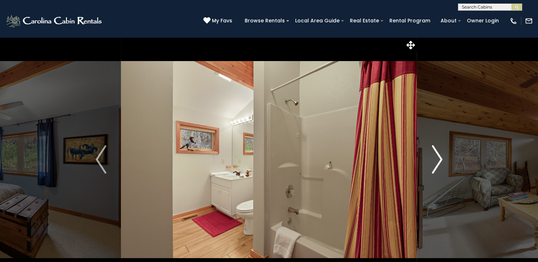
click at [432, 154] on img "Next" at bounding box center [437, 159] width 11 height 28
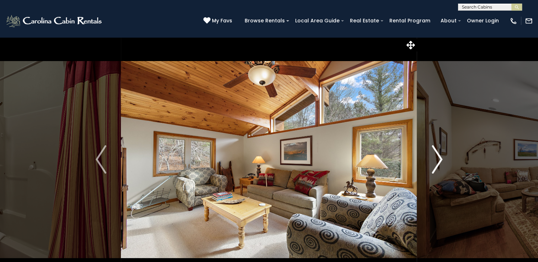
click at [432, 154] on img "Next" at bounding box center [437, 159] width 11 height 28
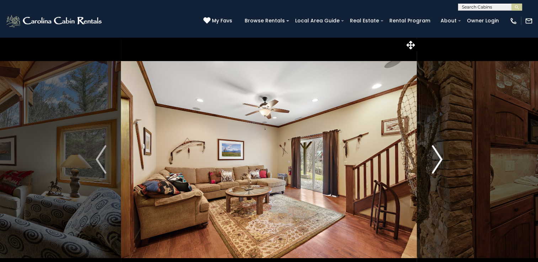
click at [432, 154] on img "Next" at bounding box center [437, 159] width 11 height 28
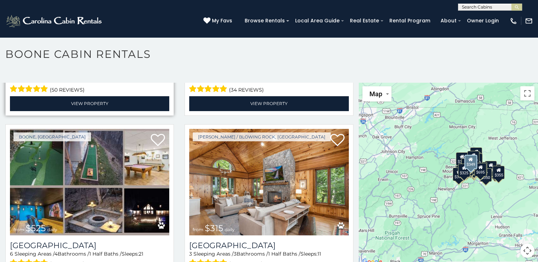
scroll to position [189, 0]
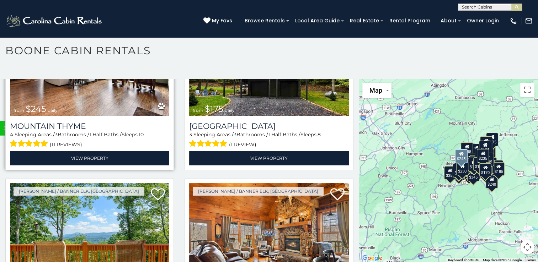
scroll to position [7408, 0]
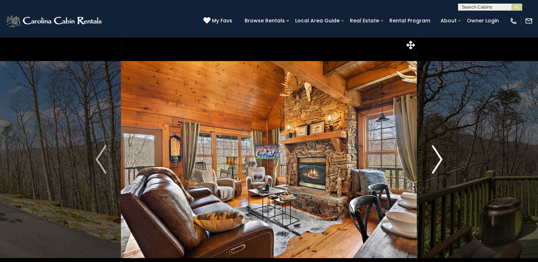
click at [440, 157] on img "Next" at bounding box center [437, 159] width 11 height 28
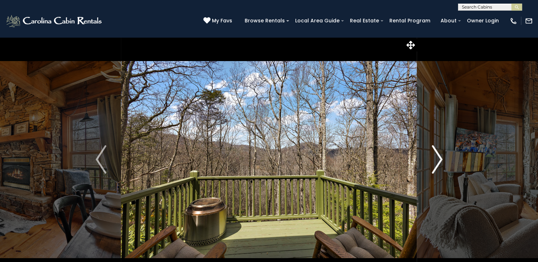
click at [440, 157] on img "Next" at bounding box center [437, 159] width 11 height 28
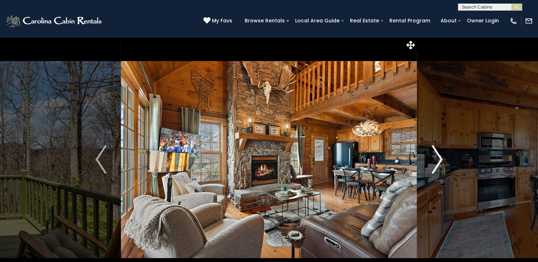
click at [440, 157] on img "Next" at bounding box center [437, 159] width 11 height 28
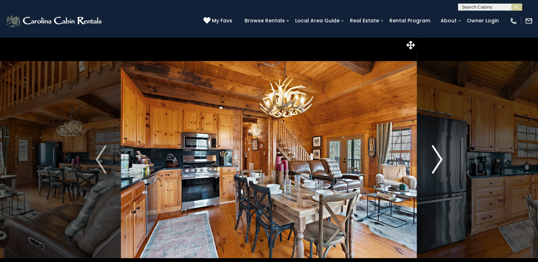
click at [440, 157] on img "Next" at bounding box center [437, 159] width 11 height 28
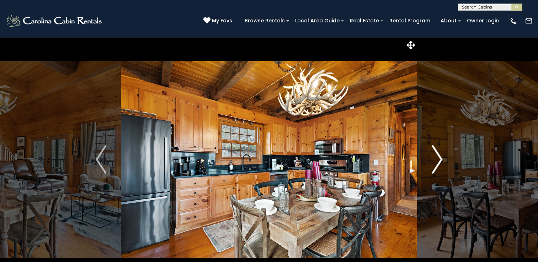
click at [440, 157] on img "Next" at bounding box center [437, 159] width 11 height 28
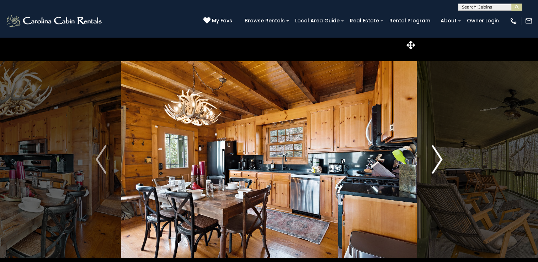
click at [440, 157] on img "Next" at bounding box center [437, 159] width 11 height 28
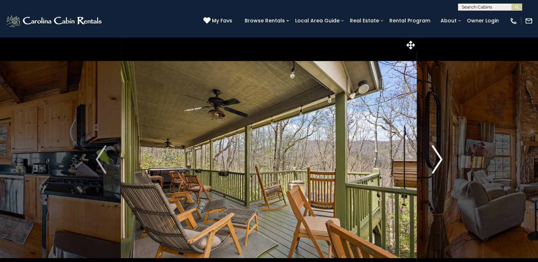
click at [440, 157] on img "Next" at bounding box center [437, 159] width 11 height 28
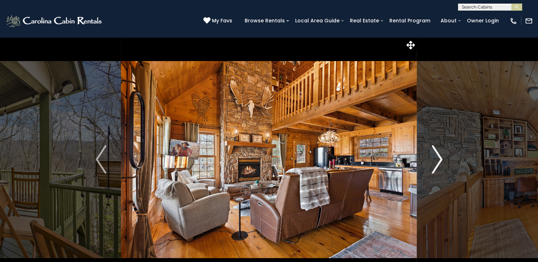
click at [440, 157] on img "Next" at bounding box center [437, 159] width 11 height 28
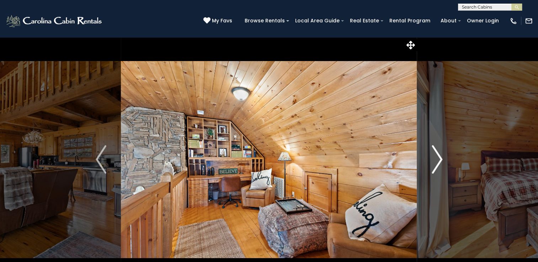
click at [440, 157] on img "Next" at bounding box center [437, 159] width 11 height 28
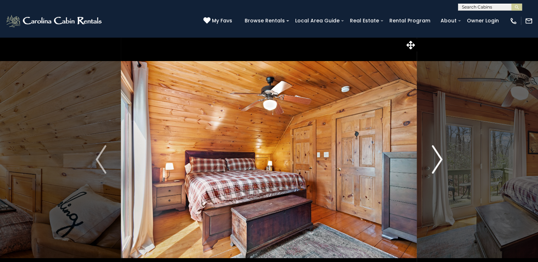
click at [440, 157] on img "Next" at bounding box center [437, 159] width 11 height 28
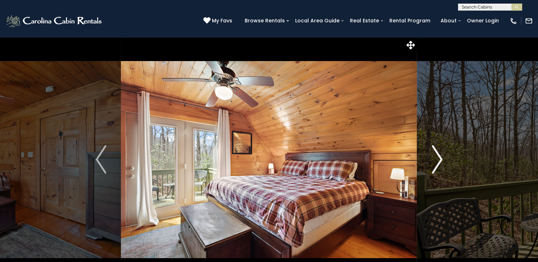
click at [440, 157] on img "Next" at bounding box center [437, 159] width 11 height 28
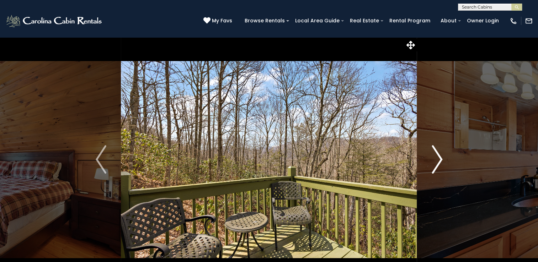
click at [440, 157] on img "Next" at bounding box center [437, 159] width 11 height 28
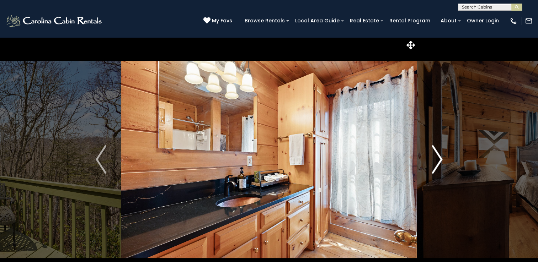
click at [441, 157] on img "Next" at bounding box center [437, 159] width 11 height 28
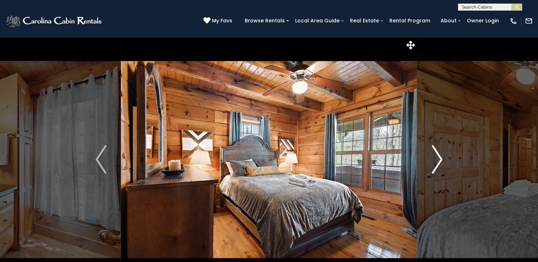
click at [440, 158] on img "Next" at bounding box center [437, 159] width 11 height 28
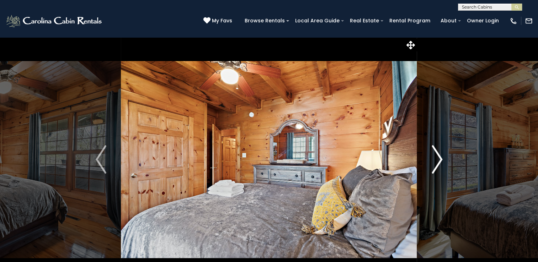
click at [440, 158] on img "Next" at bounding box center [437, 159] width 11 height 28
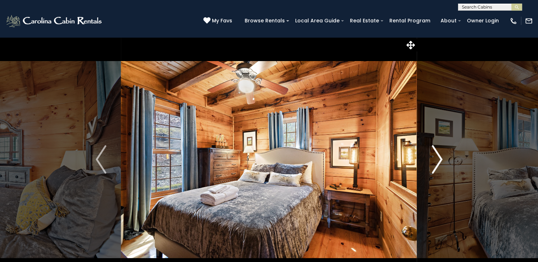
click at [440, 158] on img "Next" at bounding box center [437, 159] width 11 height 28
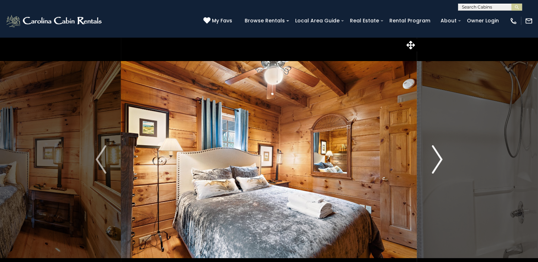
click at [440, 158] on img "Next" at bounding box center [437, 159] width 11 height 28
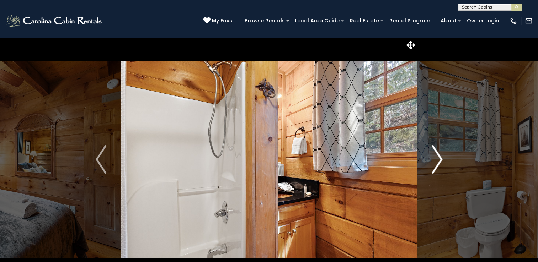
click at [440, 158] on img "Next" at bounding box center [437, 159] width 11 height 28
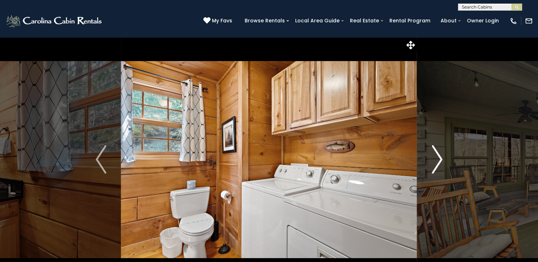
click at [440, 158] on img "Next" at bounding box center [437, 159] width 11 height 28
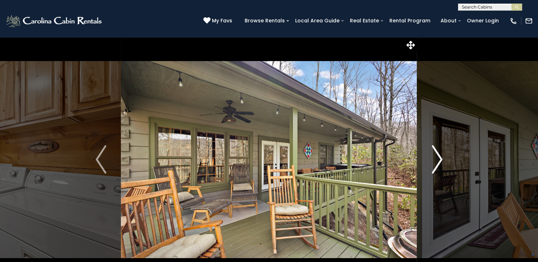
click at [440, 158] on img "Next" at bounding box center [437, 159] width 11 height 28
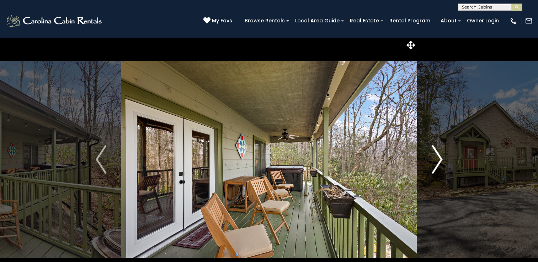
click at [440, 158] on img "Next" at bounding box center [437, 159] width 11 height 28
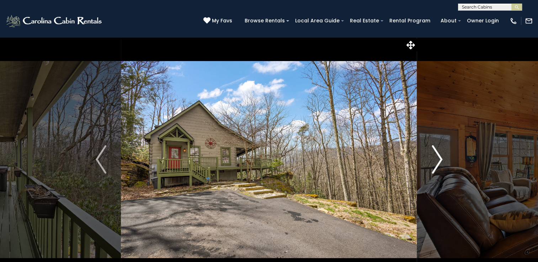
click at [440, 158] on img "Next" at bounding box center [437, 159] width 11 height 28
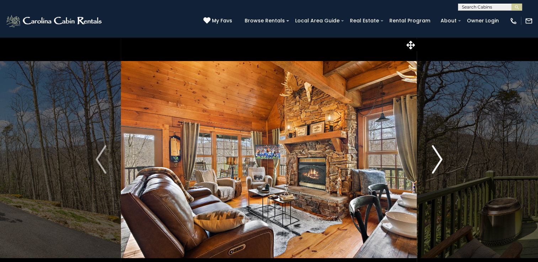
click at [440, 158] on img "Next" at bounding box center [437, 159] width 11 height 28
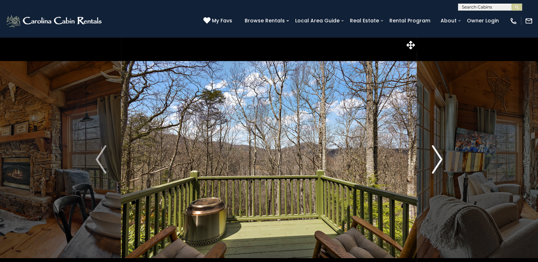
click at [440, 158] on img "Next" at bounding box center [437, 159] width 11 height 28
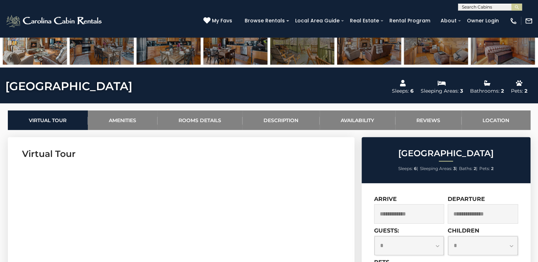
scroll to position [308, 0]
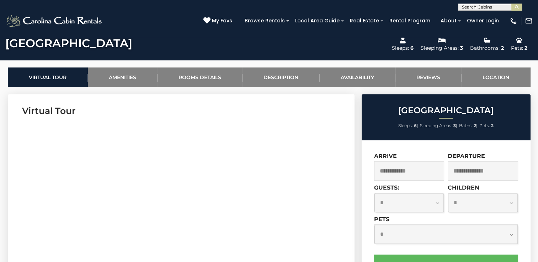
click at [392, 169] on input "text" at bounding box center [409, 171] width 70 height 20
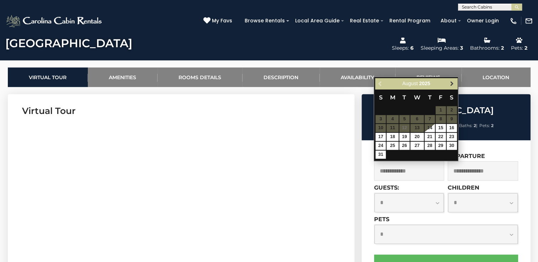
click at [453, 83] on span "Next" at bounding box center [452, 84] width 6 height 6
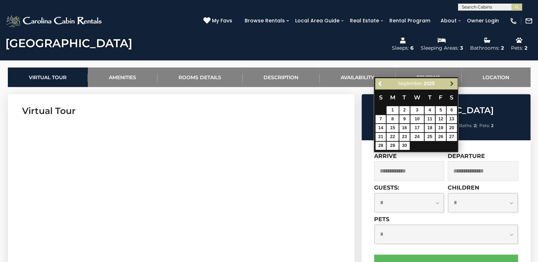
click at [453, 83] on span "Next" at bounding box center [452, 84] width 6 height 6
click at [438, 134] on link "24" at bounding box center [440, 137] width 10 height 8
type input "**********"
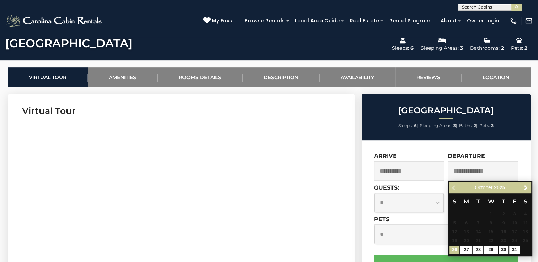
click at [454, 172] on input "text" at bounding box center [483, 171] width 70 height 20
click at [466, 250] on link "27" at bounding box center [466, 250] width 12 height 8
type input "**********"
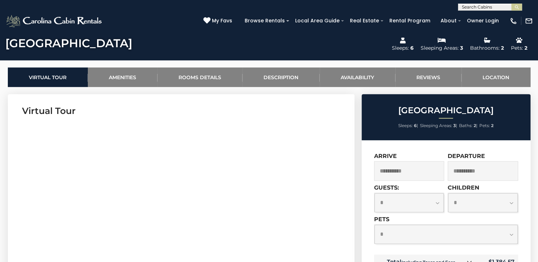
click at [378, 202] on select "**********" at bounding box center [409, 202] width 70 height 19
select select "*"
click at [374, 193] on select "**********" at bounding box center [409, 202] width 70 height 19
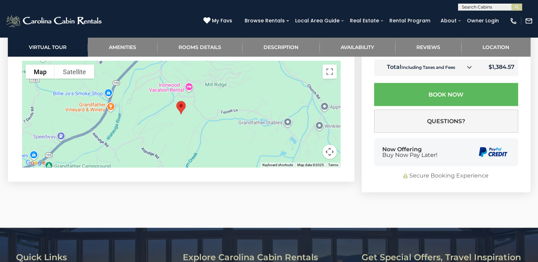
scroll to position [1701, 0]
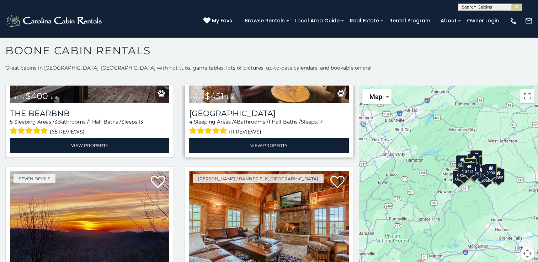
scroll to position [900, 0]
